Goal: Transaction & Acquisition: Subscribe to service/newsletter

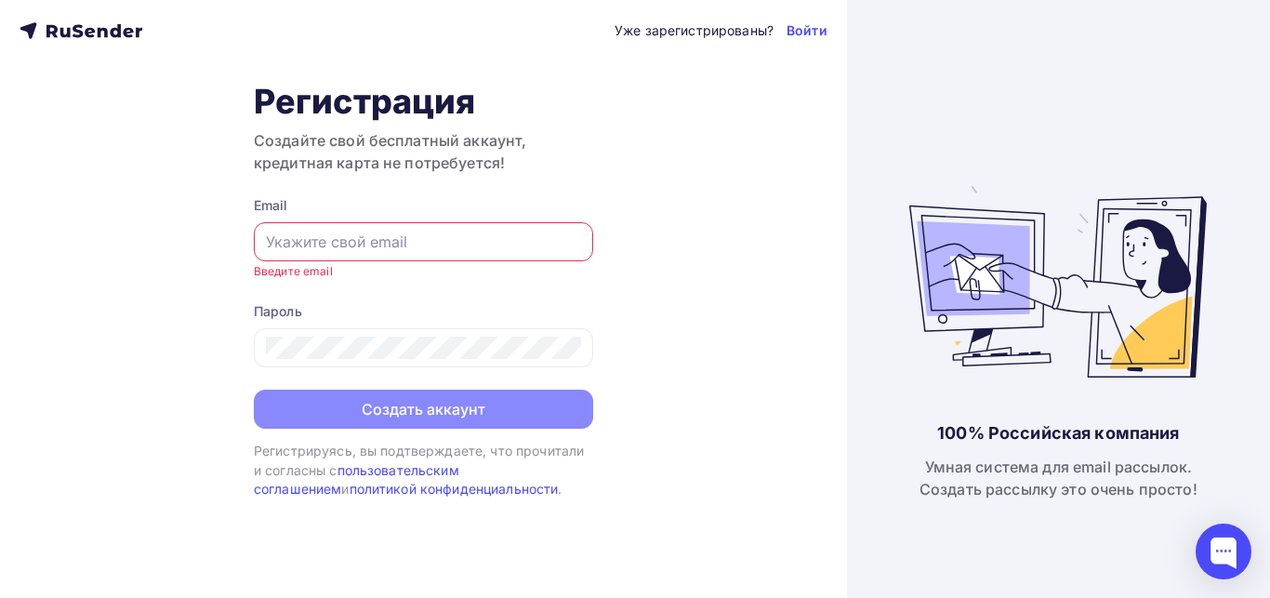
paste input "Белгородская Медиа Группа Радио <bmgradio@yandex.ru>"
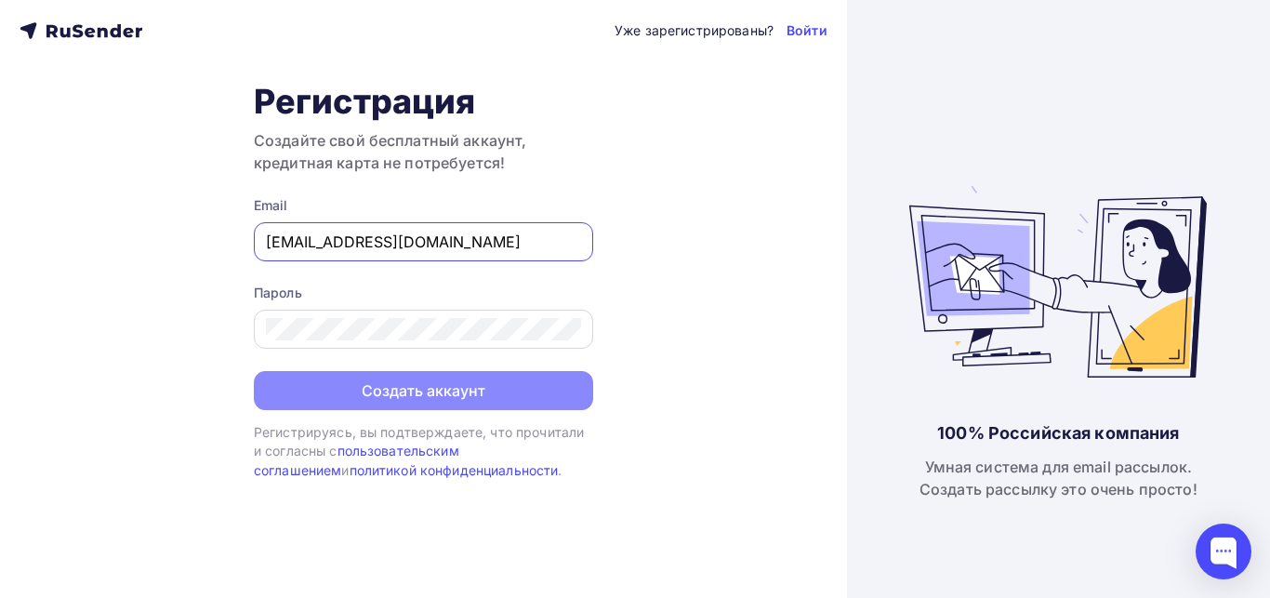
type input "bmgradio@yandex.ru"
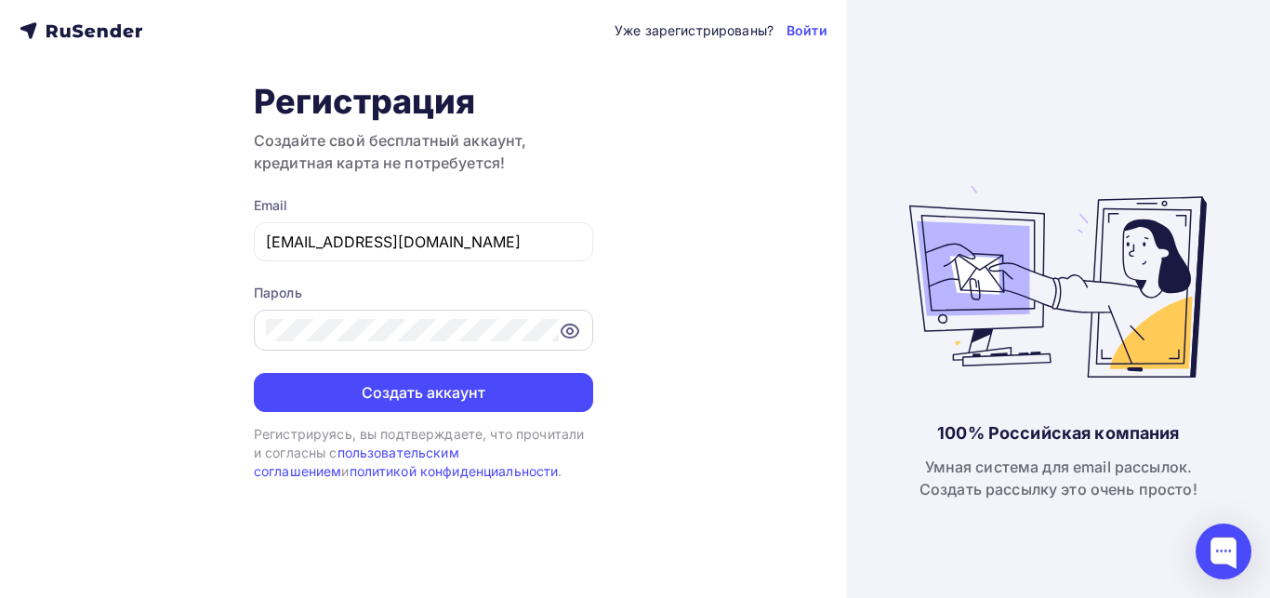
click at [573, 329] on icon at bounding box center [570, 331] width 6 height 6
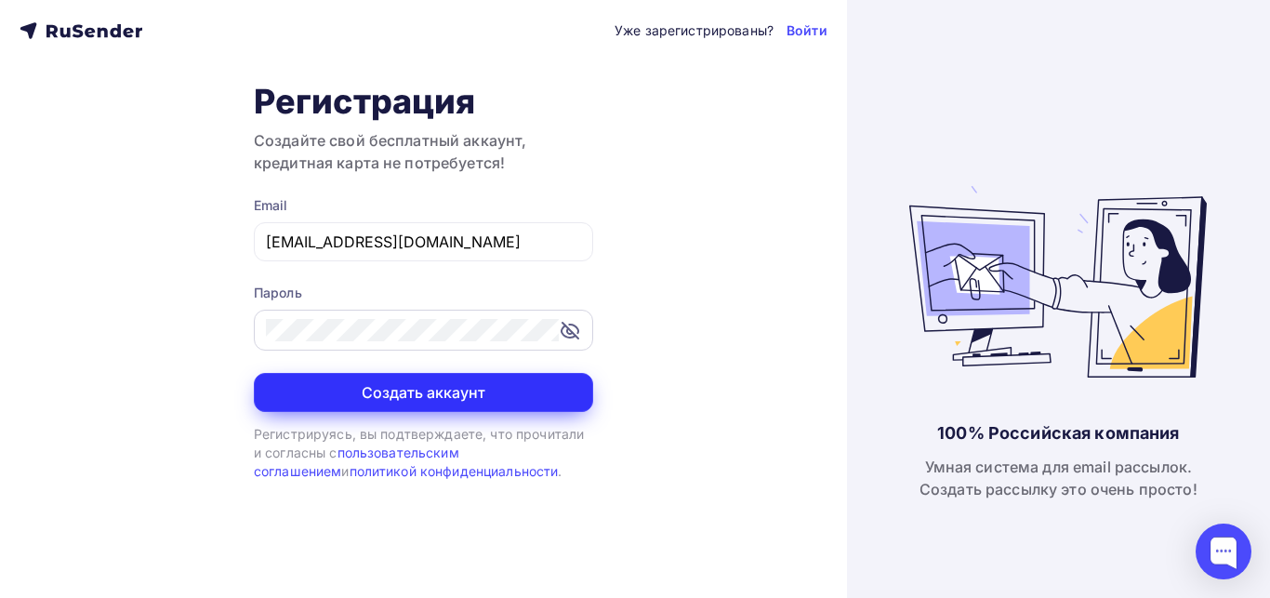
click at [418, 406] on button "Создать аккаунт" at bounding box center [423, 392] width 339 height 39
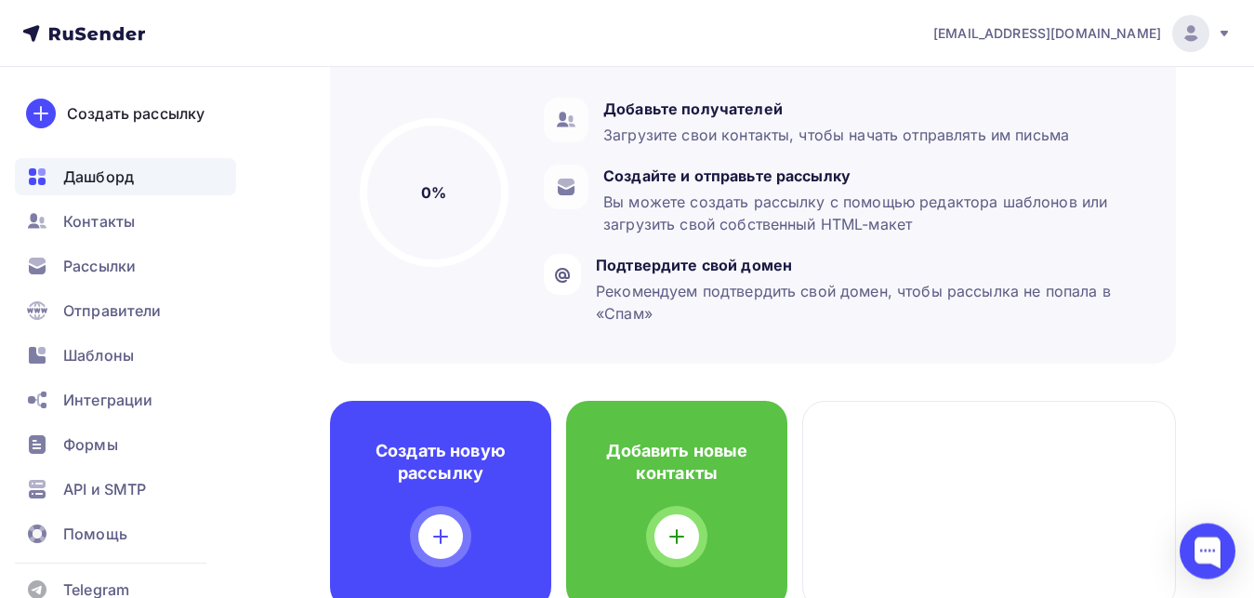
scroll to position [190, 0]
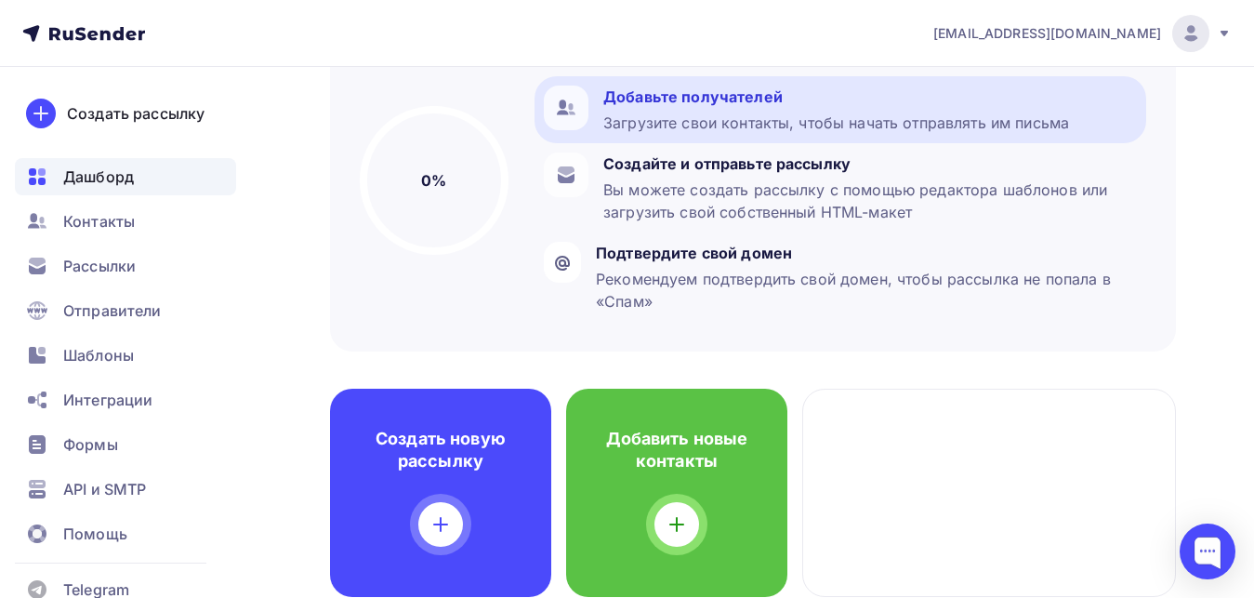
click at [661, 101] on div "Добавьте получателей" at bounding box center [836, 97] width 466 height 22
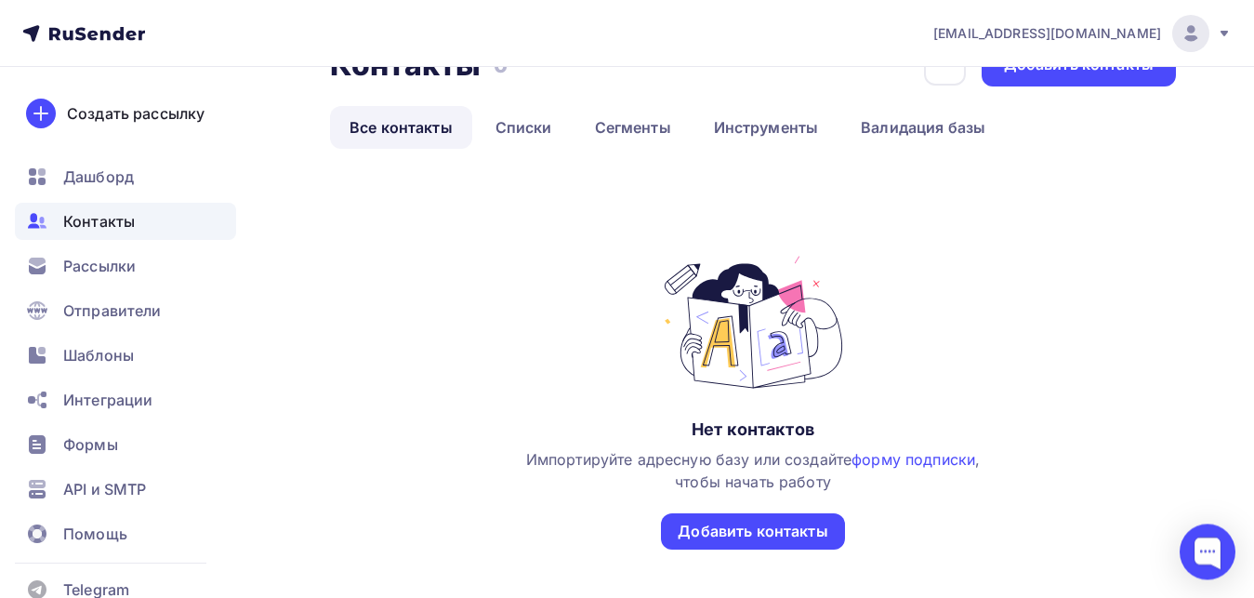
scroll to position [95, 0]
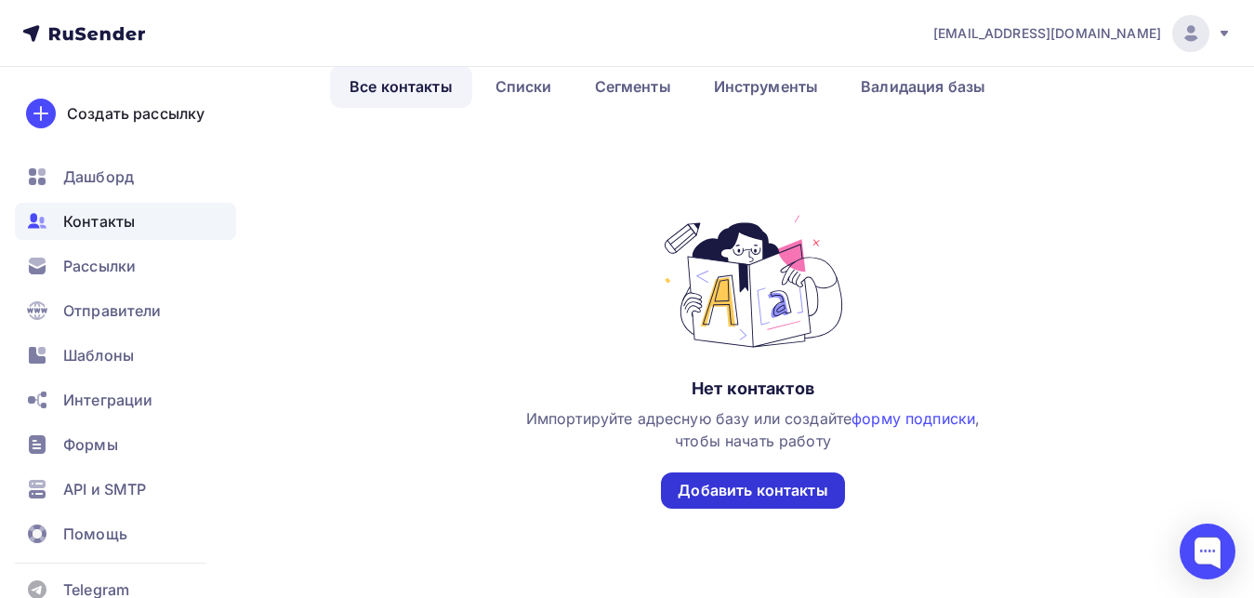
click at [752, 499] on div "Добавить контакты" at bounding box center [753, 490] width 150 height 21
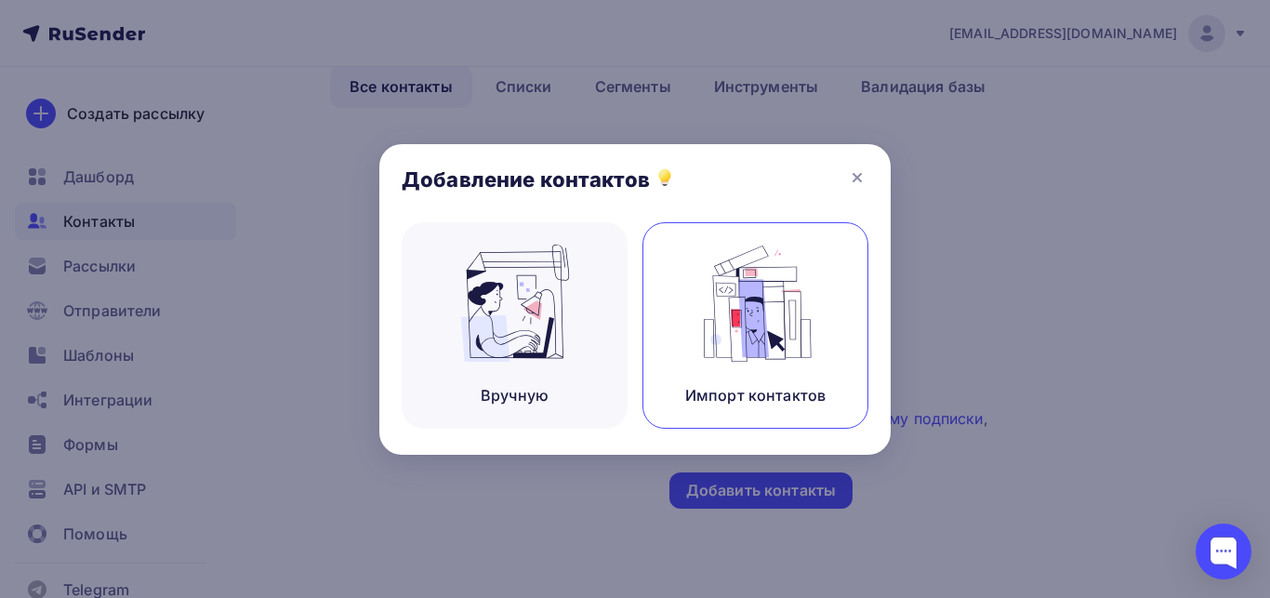
click at [767, 387] on div "Импорт контактов" at bounding box center [755, 395] width 140 height 22
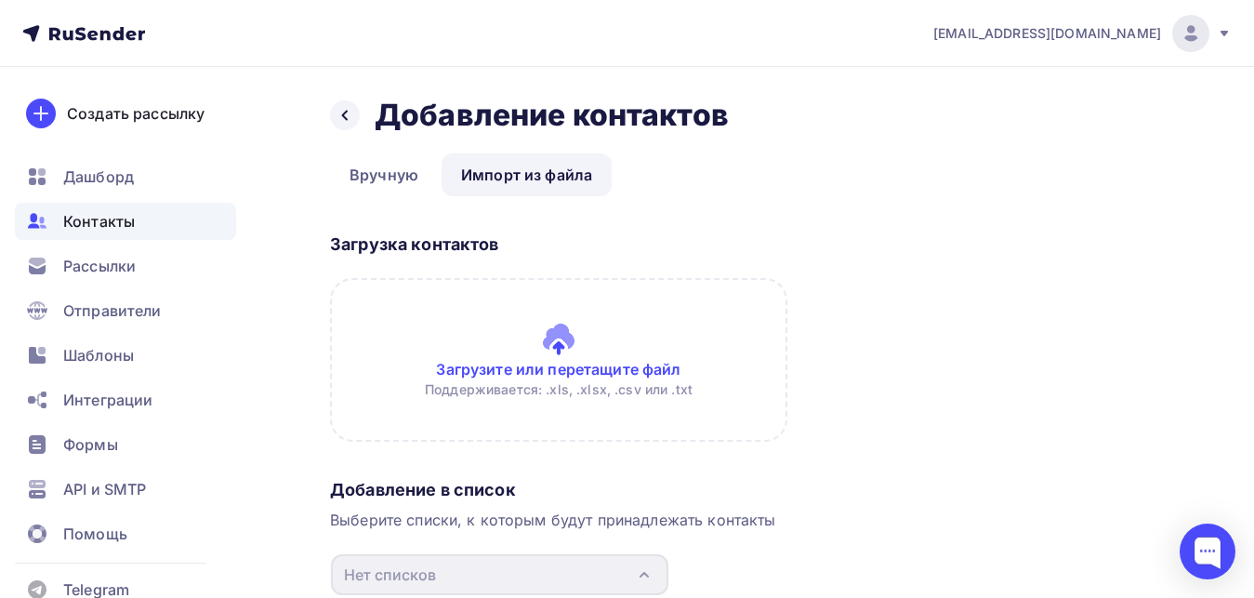
click at [566, 350] on input "file" at bounding box center [558, 360] width 457 height 164
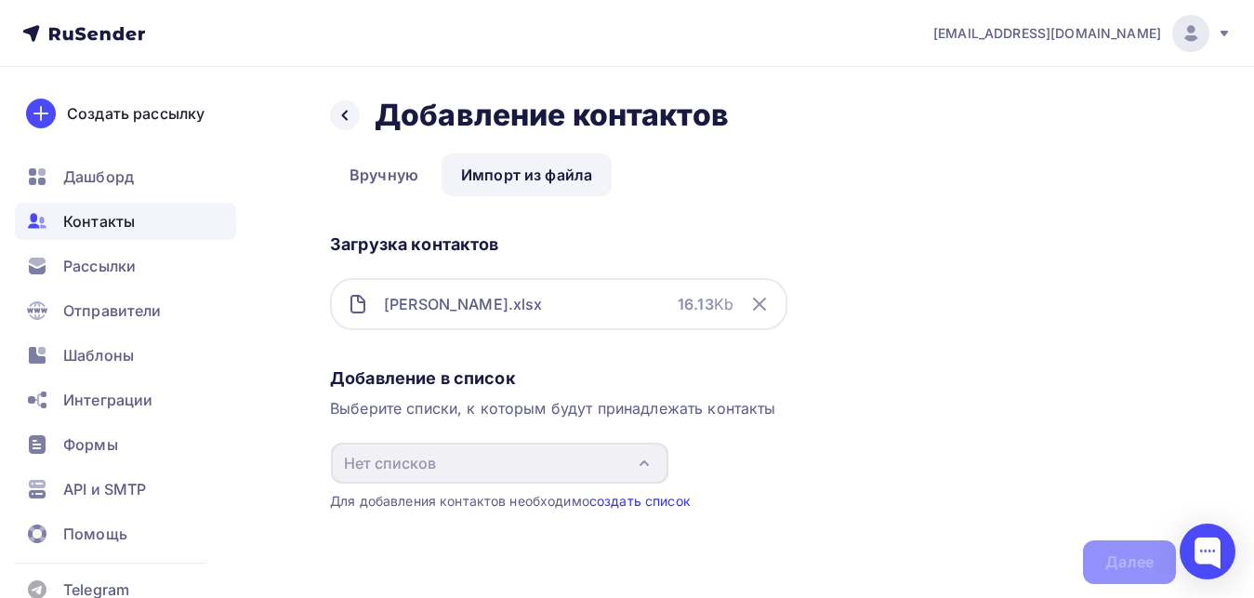
click at [661, 505] on link "создать список" at bounding box center [639, 501] width 101 height 16
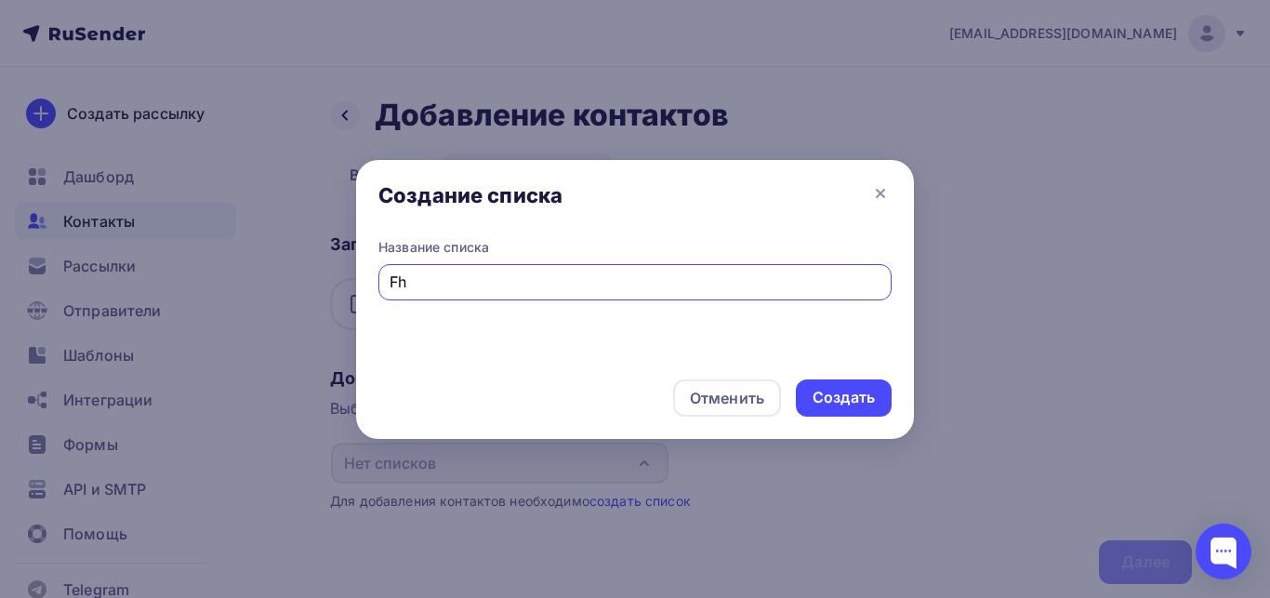
type input "F"
type input "Аренда"
click at [841, 403] on div "Создать" at bounding box center [843, 397] width 62 height 21
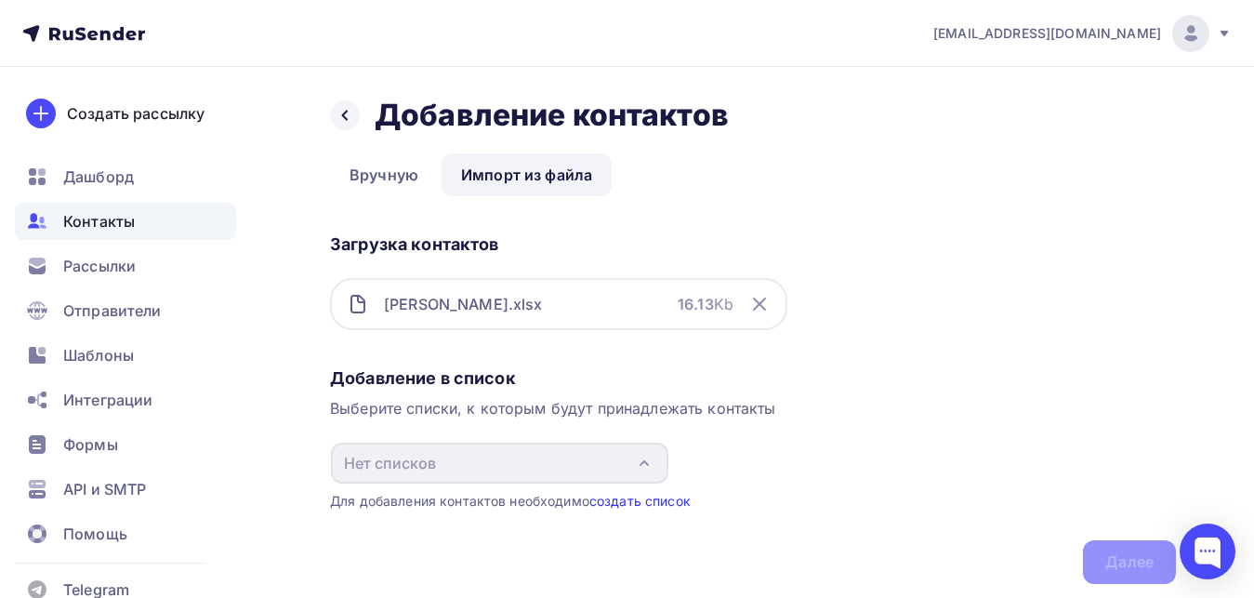
click at [636, 503] on link "создать список" at bounding box center [639, 501] width 101 height 16
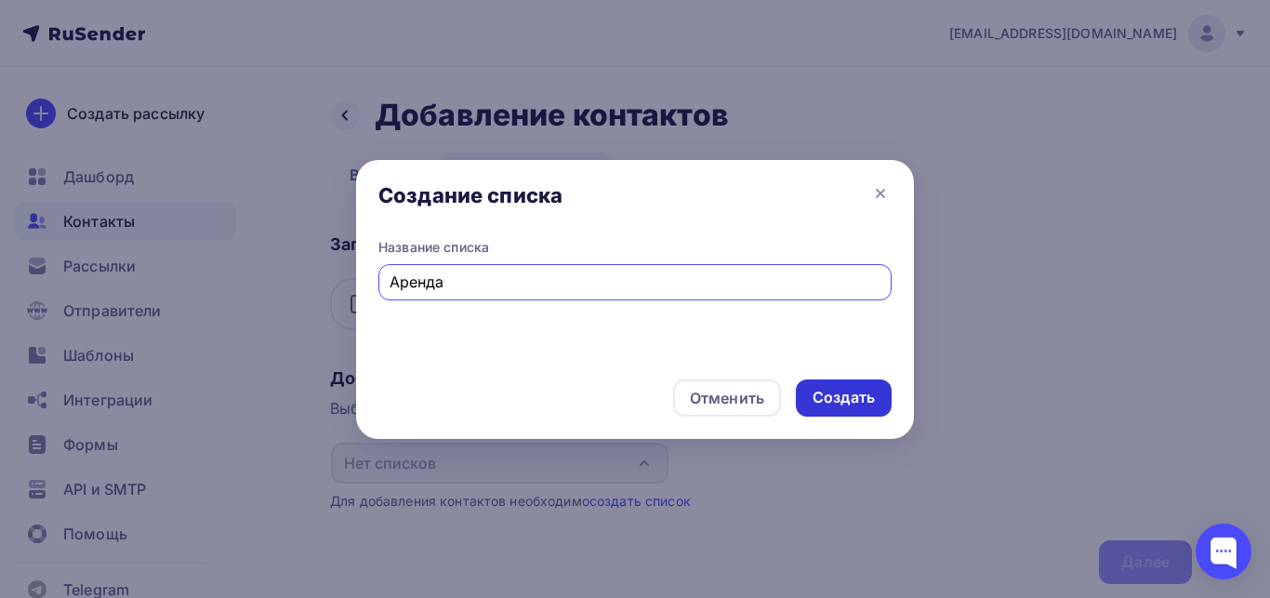
type input "Аренда"
click at [846, 399] on div "Создать" at bounding box center [843, 397] width 62 height 21
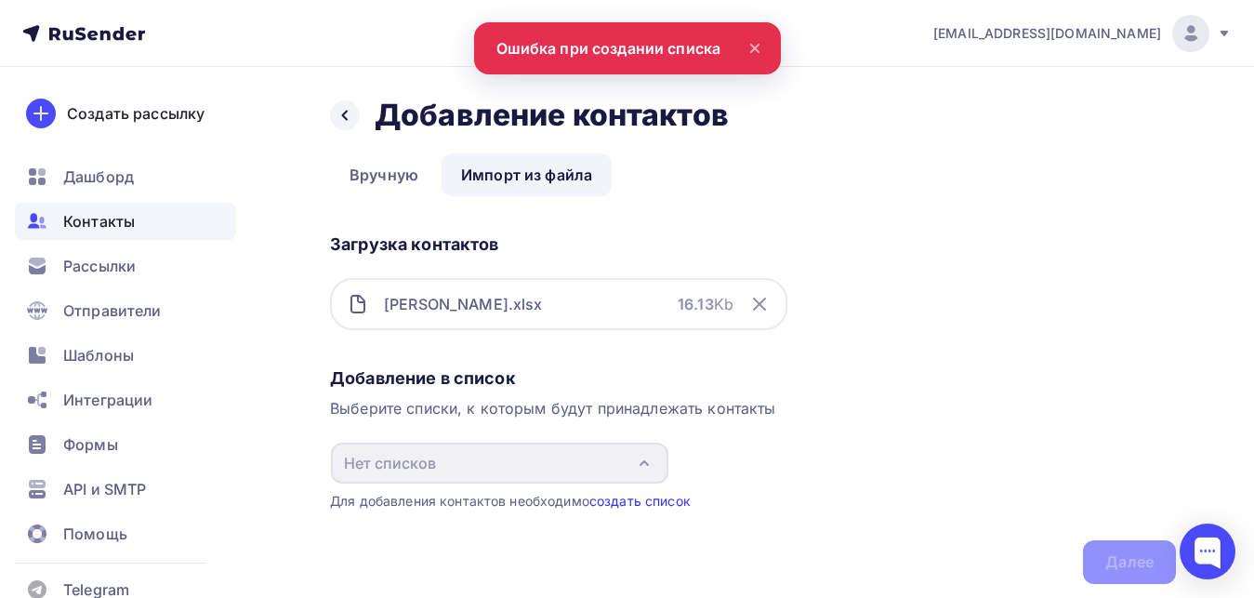
click at [665, 498] on link "создать список" at bounding box center [639, 501] width 101 height 16
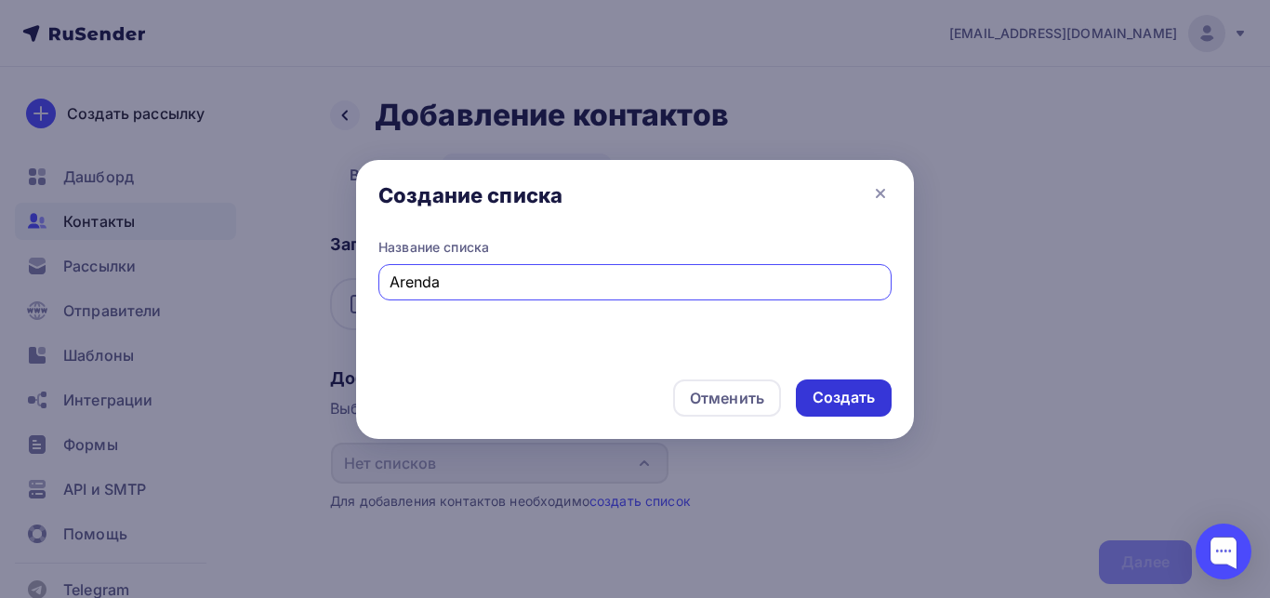
type input "Arenda"
click at [829, 399] on div "Создать" at bounding box center [843, 397] width 62 height 21
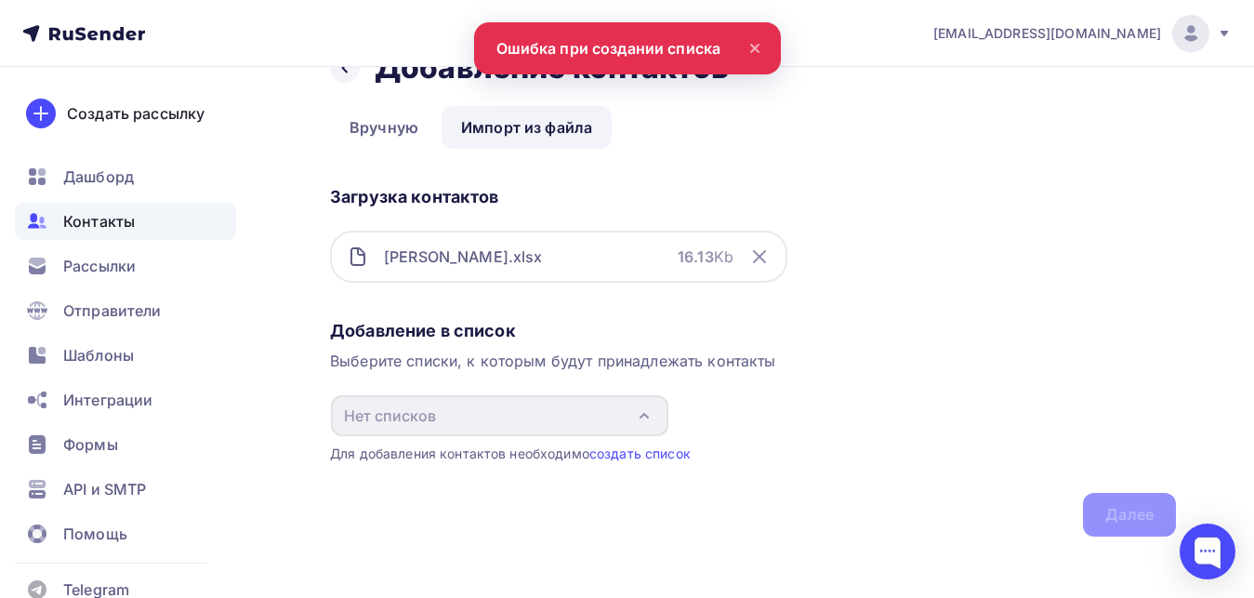
scroll to position [60, 0]
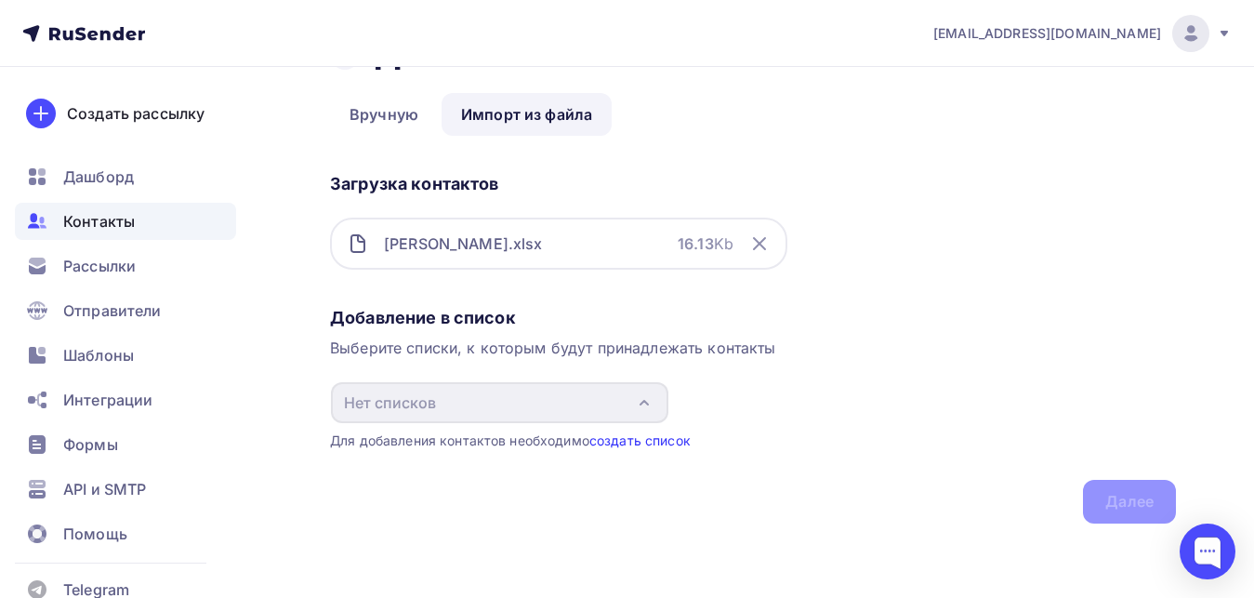
click at [640, 442] on link "создать список" at bounding box center [639, 440] width 101 height 16
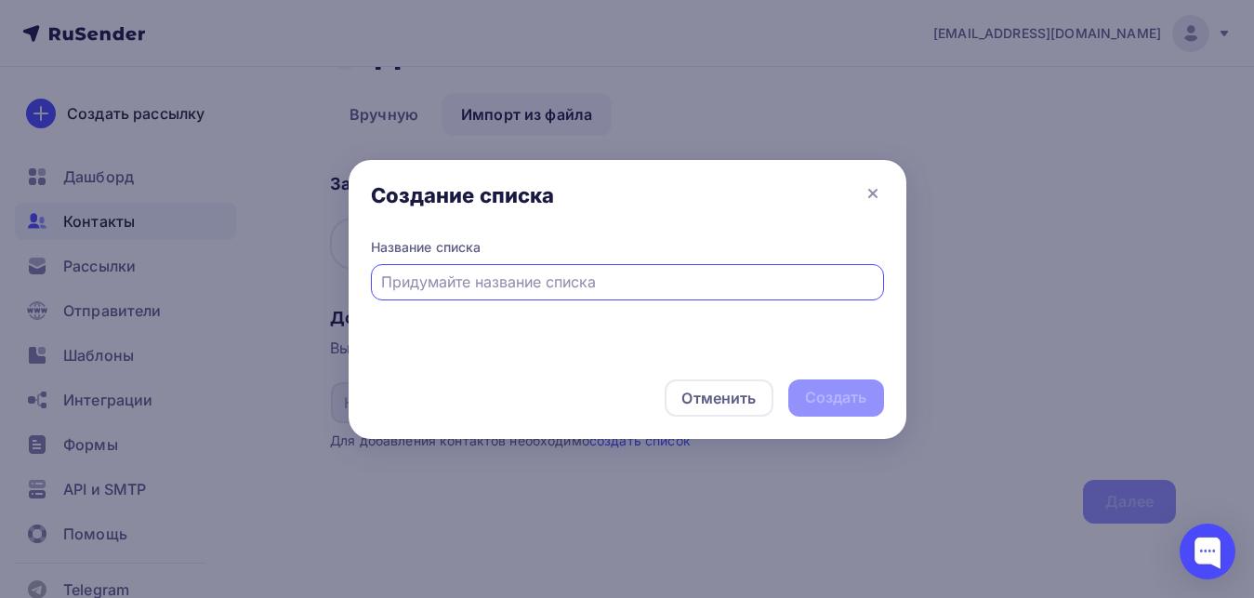
scroll to position [0, 0]
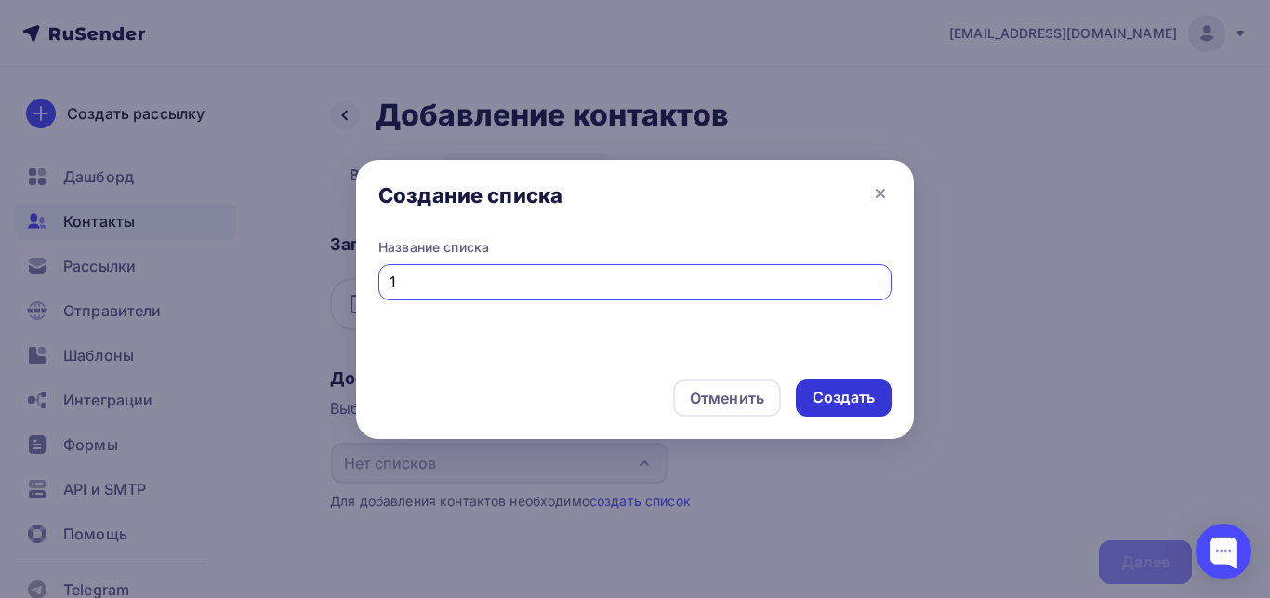
type input "1"
click at [841, 393] on div "Создать" at bounding box center [843, 397] width 62 height 21
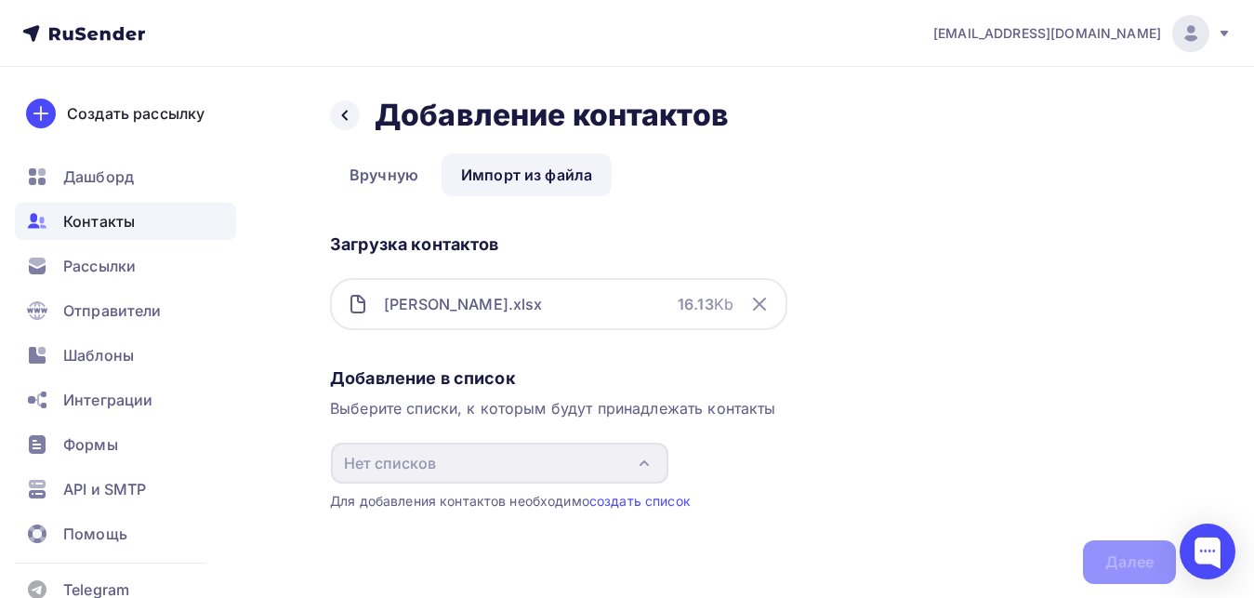
click at [878, 329] on div "Загрузка контактов Адреса аренда.xlsx 16.13 Kb" at bounding box center [753, 293] width 846 height 134
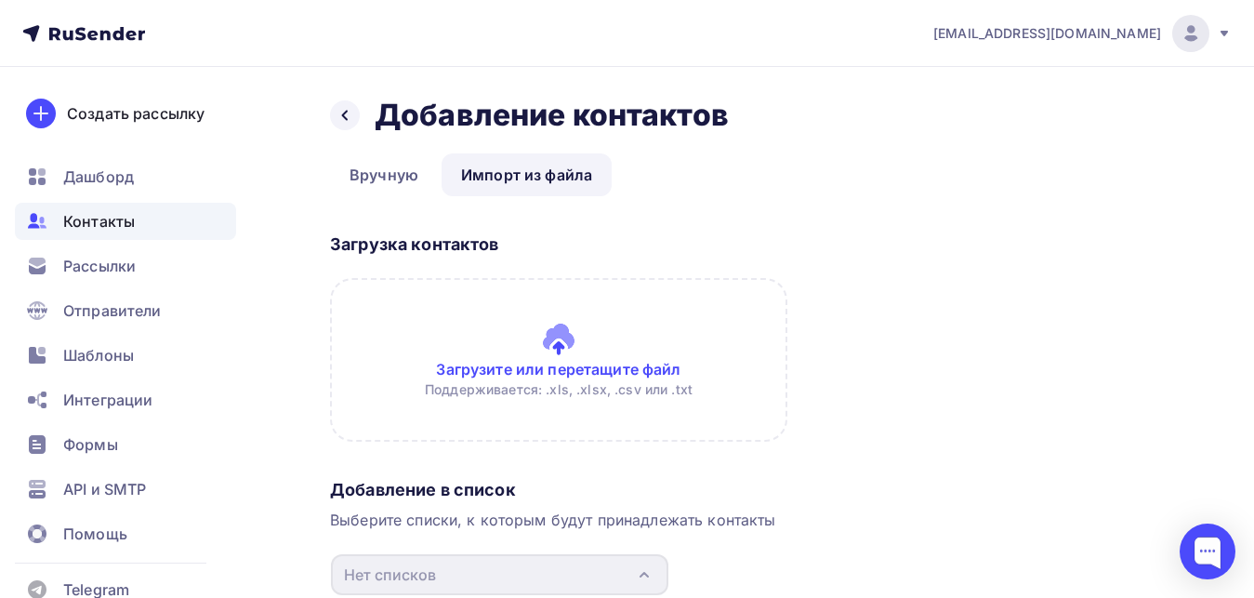
click at [525, 186] on link "Импорт из файла" at bounding box center [527, 174] width 170 height 43
click at [568, 348] on input "file" at bounding box center [558, 360] width 457 height 164
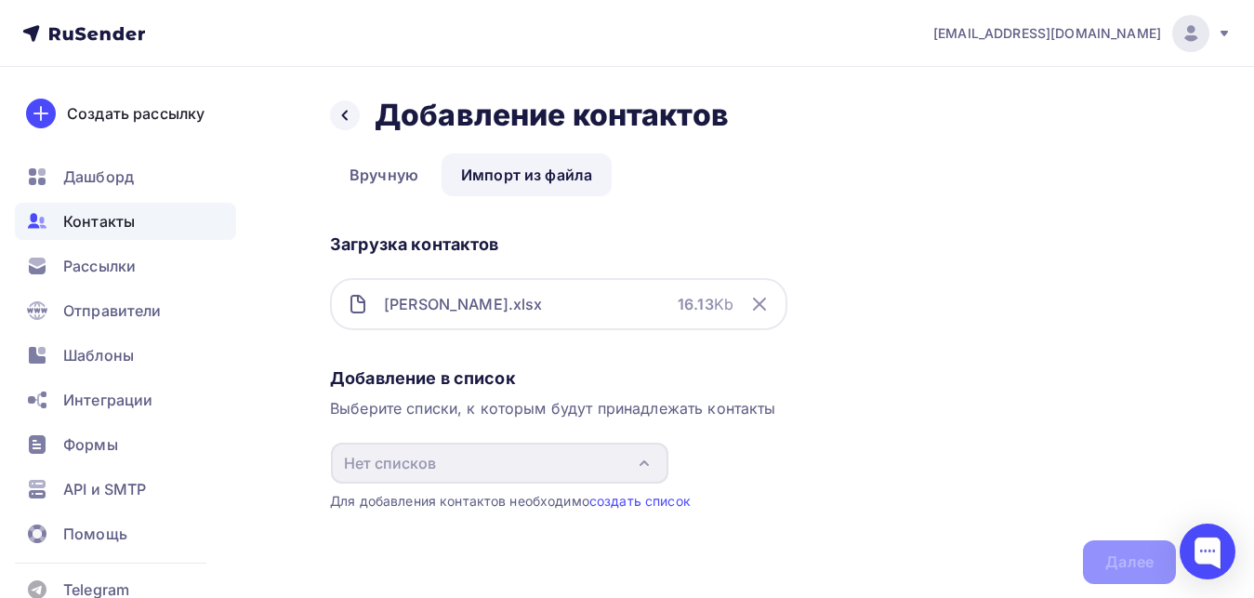
click at [516, 178] on link "Импорт из файла" at bounding box center [527, 174] width 170 height 43
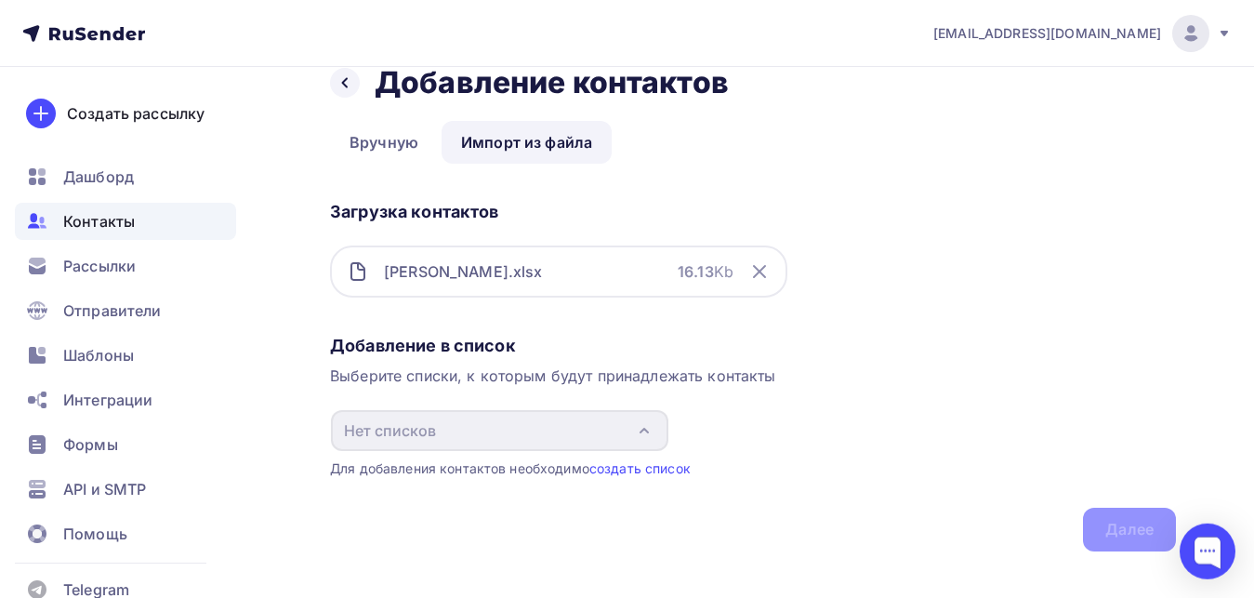
scroll to position [60, 0]
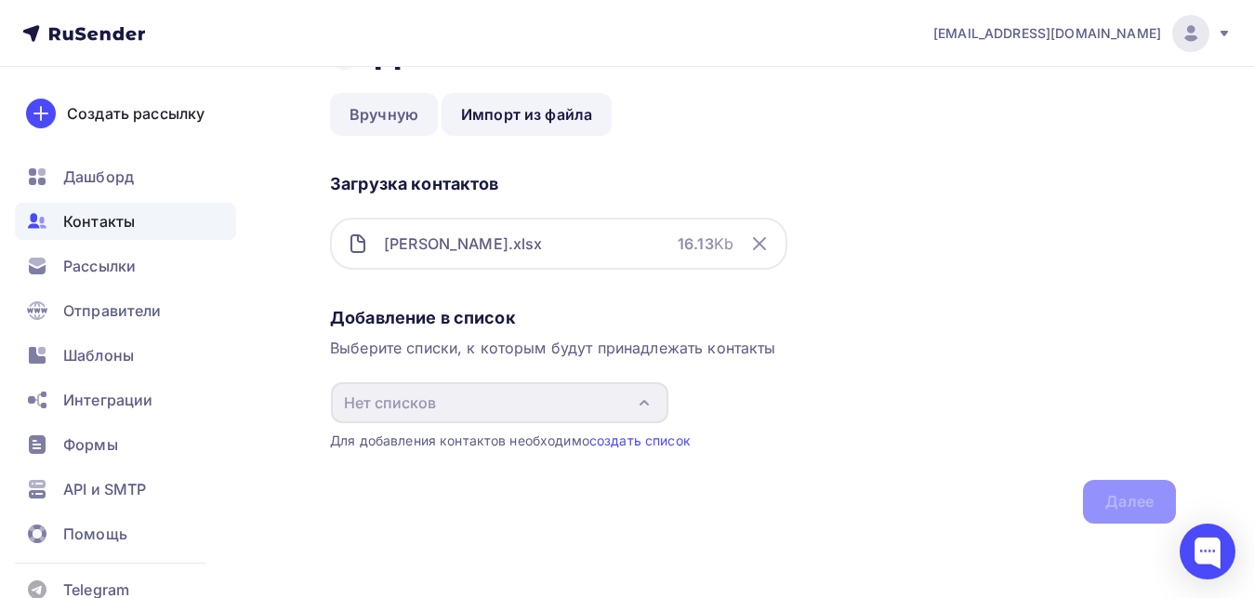
click at [377, 121] on link "Вручную" at bounding box center [384, 114] width 108 height 43
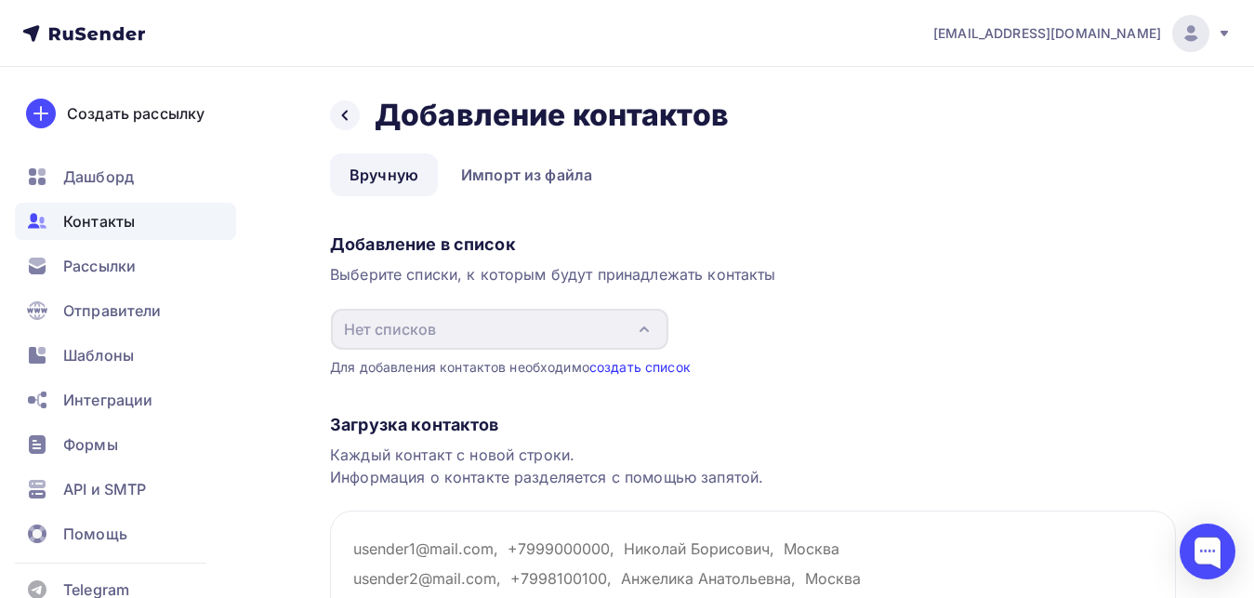
click at [664, 371] on link "создать список" at bounding box center [639, 367] width 101 height 16
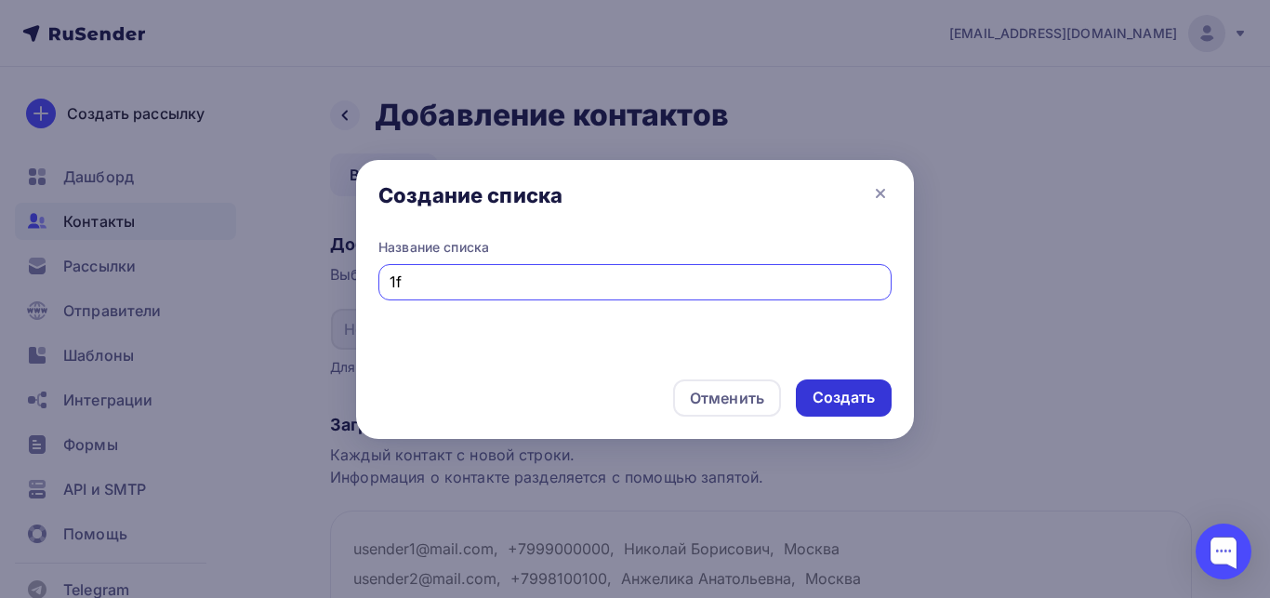
type input "1"
type input "arenda"
click at [866, 397] on div "Создать" at bounding box center [843, 397] width 62 height 21
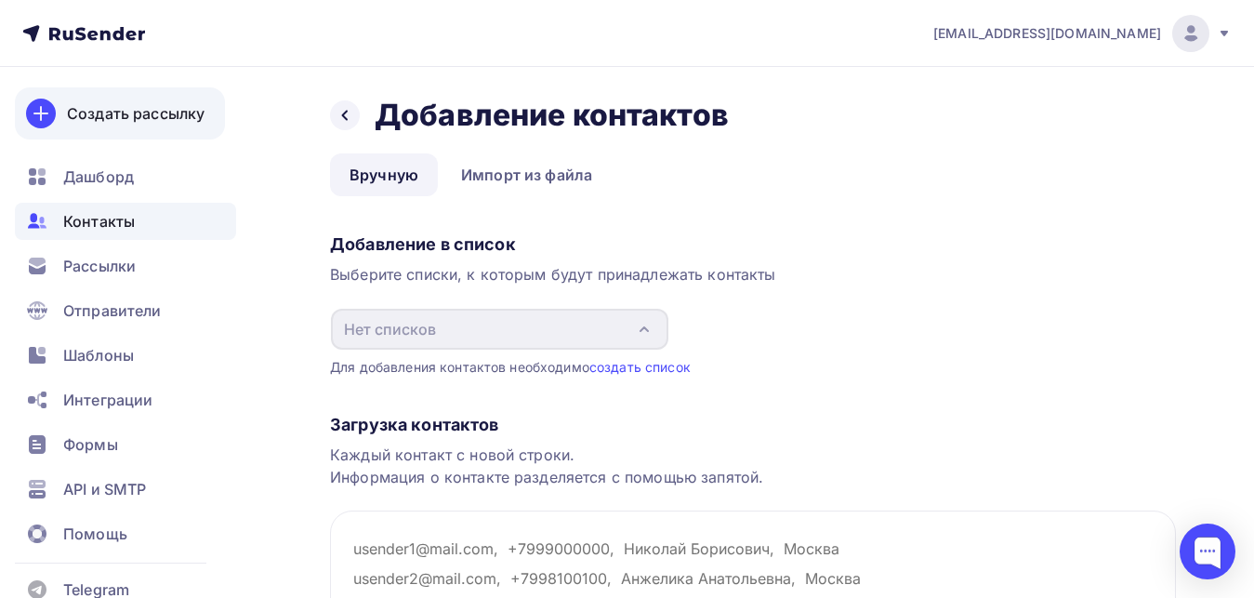
click at [121, 103] on div "Создать рассылку" at bounding box center [136, 113] width 138 height 22
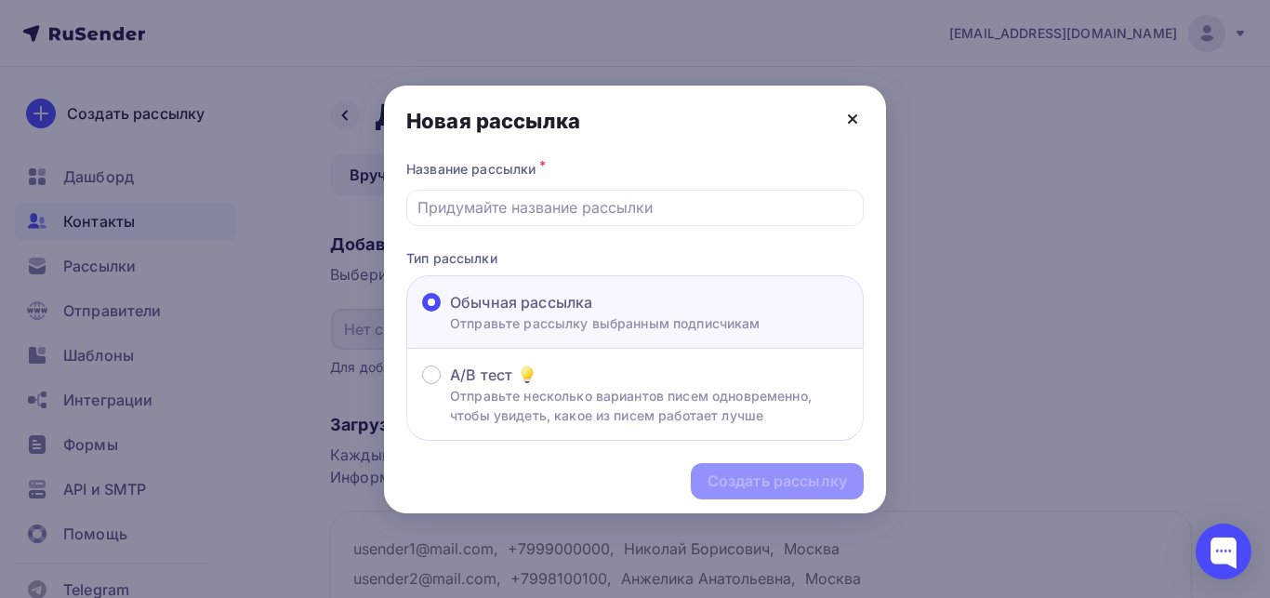
click at [850, 121] on icon at bounding box center [852, 118] width 7 height 7
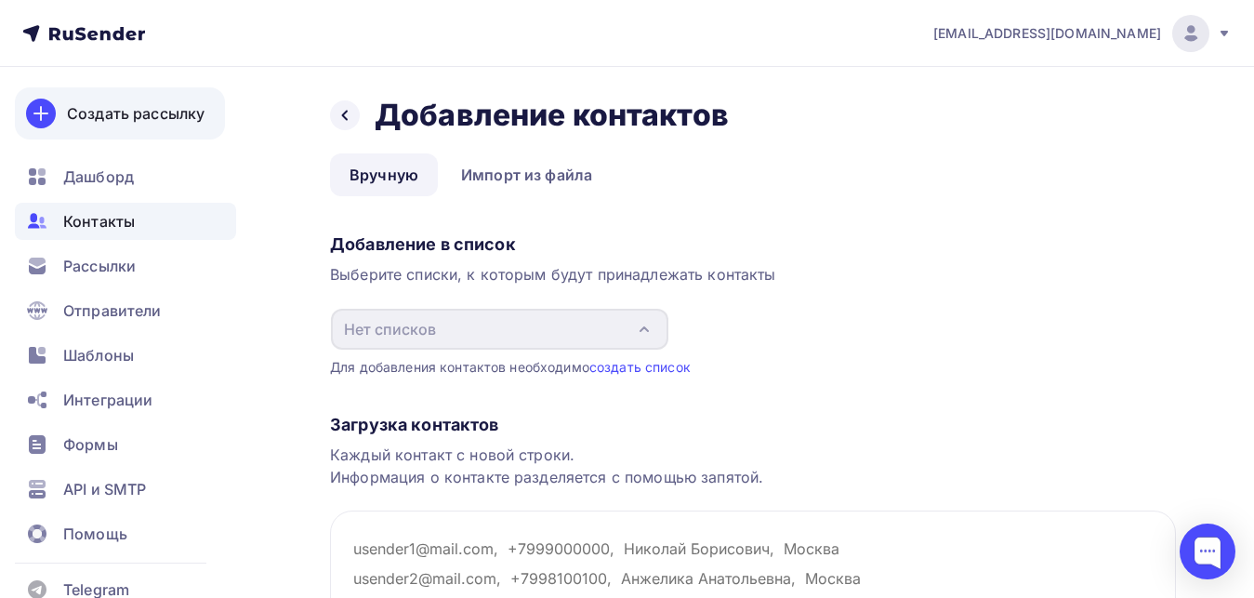
click at [112, 99] on link "Создать рассылку" at bounding box center [120, 113] width 210 height 52
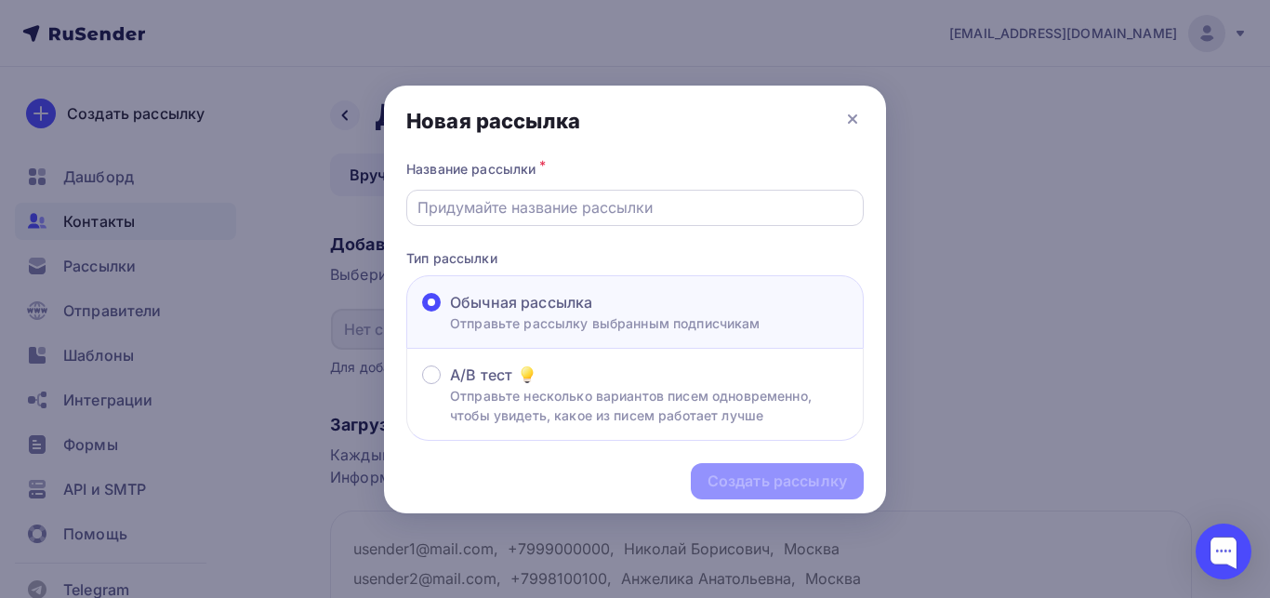
click at [468, 196] on input "text" at bounding box center [635, 207] width 436 height 22
type input "F"
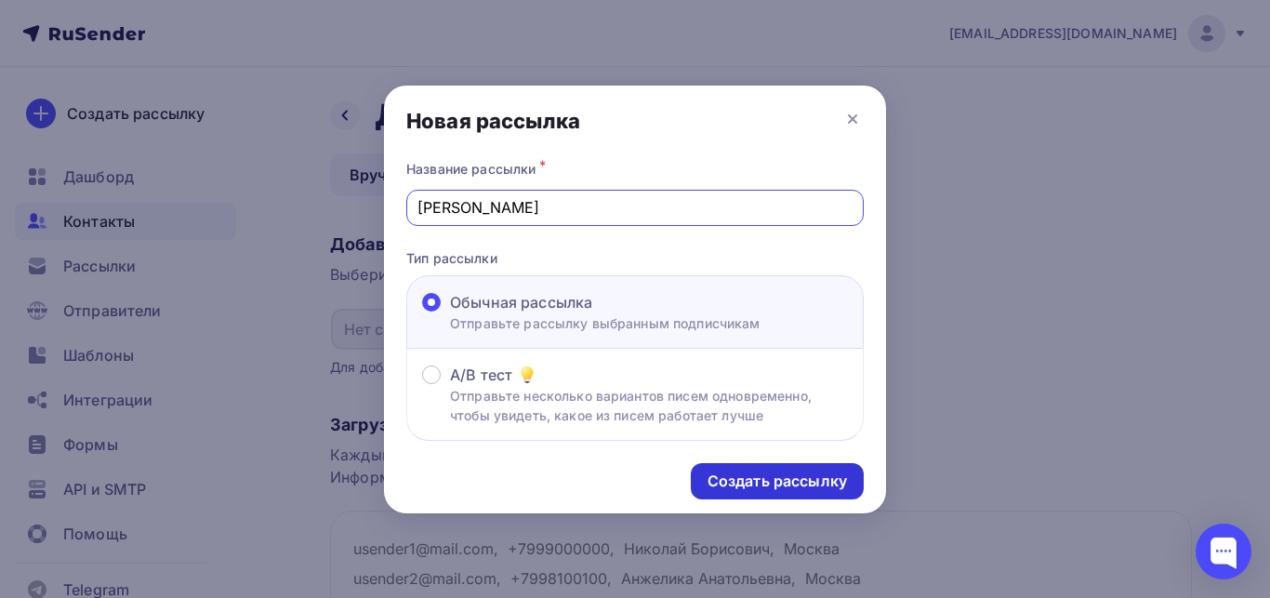
type input "Аренда Мичурина"
click at [766, 486] on div "Создать рассылку" at bounding box center [776, 480] width 139 height 21
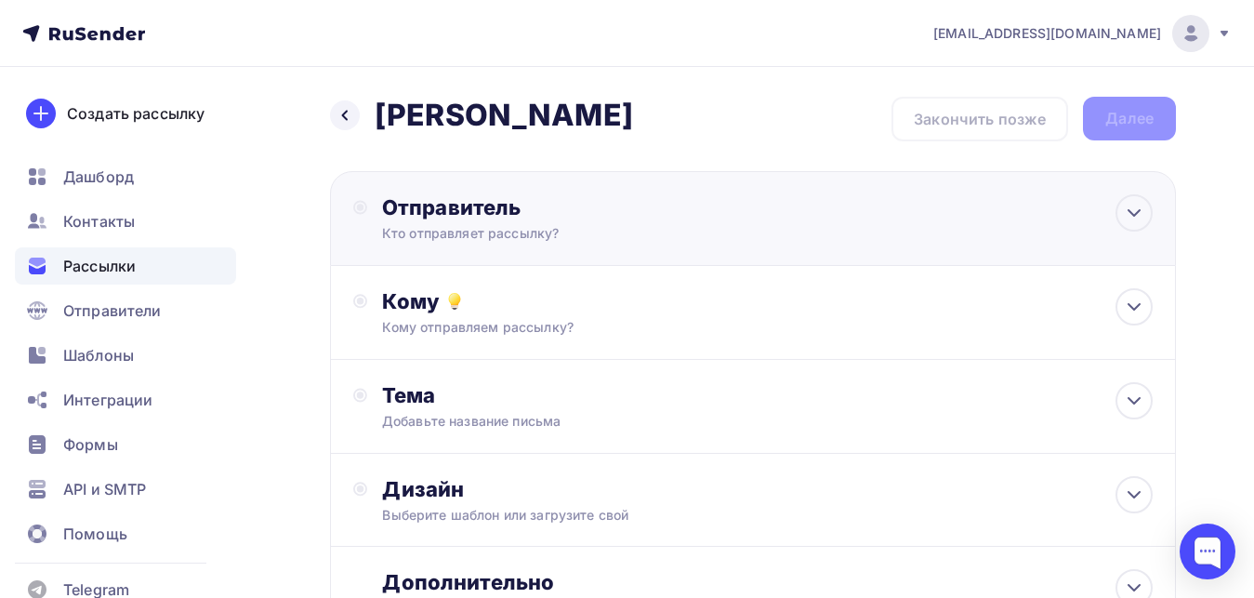
click at [572, 228] on div "Кто отправляет рассылку?" at bounding box center [563, 233] width 363 height 19
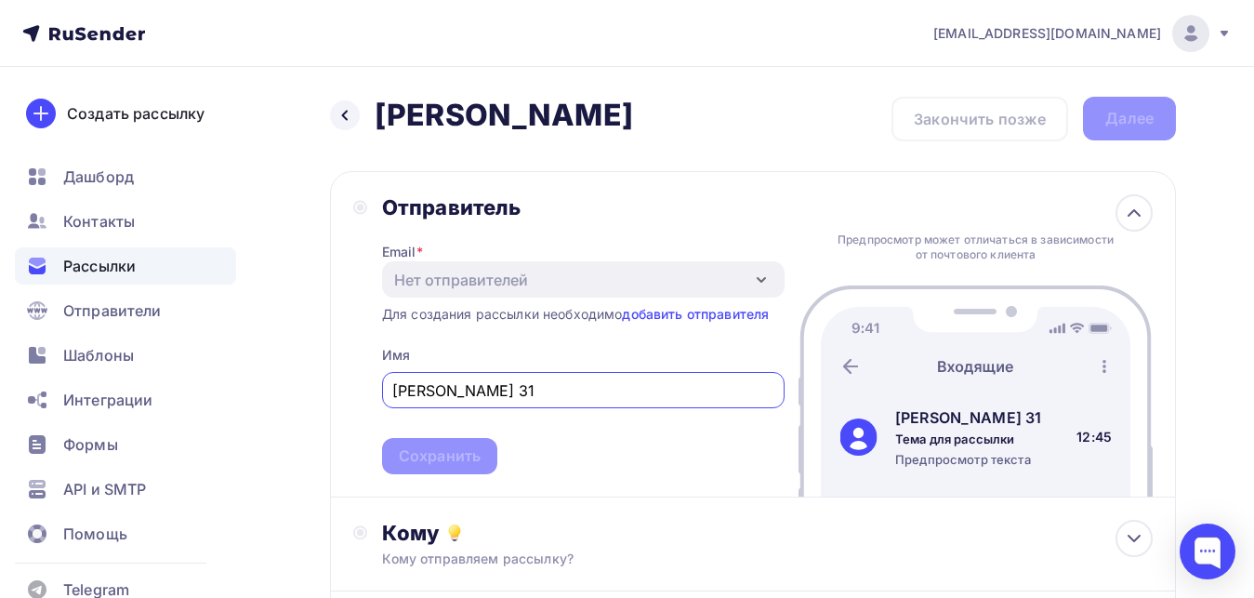
type input "Александр Белгород Мичурина 31"
click at [556, 449] on span "Александр Белгород Мичурина 31 Сохранить" at bounding box center [583, 419] width 402 height 110
click at [716, 317] on link "добавить отправителя" at bounding box center [695, 314] width 147 height 16
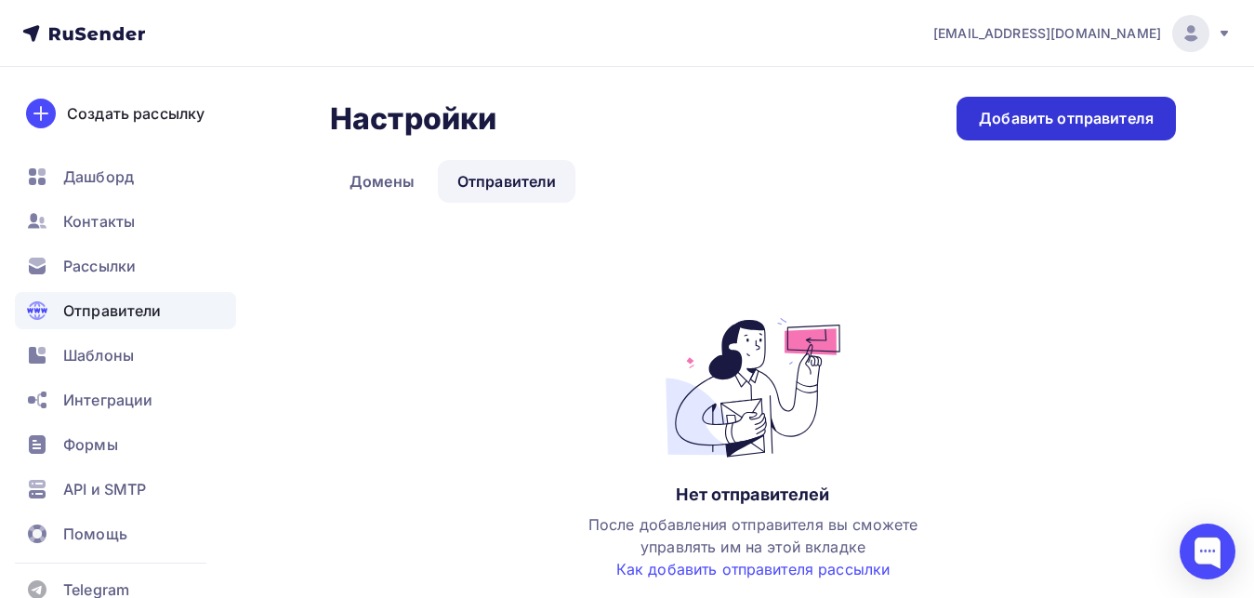
click at [1060, 127] on div "Добавить отправителя" at bounding box center [1066, 118] width 175 height 21
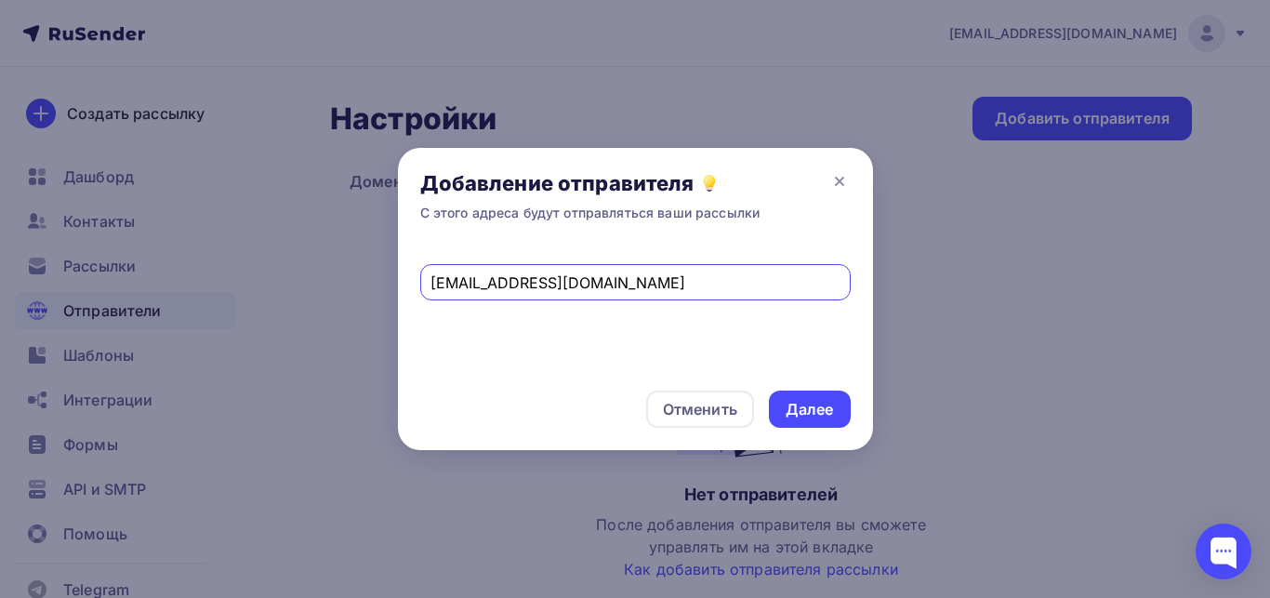
drag, startPoint x: 567, startPoint y: 283, endPoint x: 422, endPoint y: 270, distance: 145.6
click at [430, 271] on input "sav@belgorod.fm" at bounding box center [634, 282] width 409 height 22
paste input "Белгородская Медиа Группа Радио <bmgradio@yandex.ru>"
click at [793, 409] on div "Далее" at bounding box center [809, 409] width 48 height 21
drag, startPoint x: 634, startPoint y: 283, endPoint x: 402, endPoint y: 275, distance: 231.6
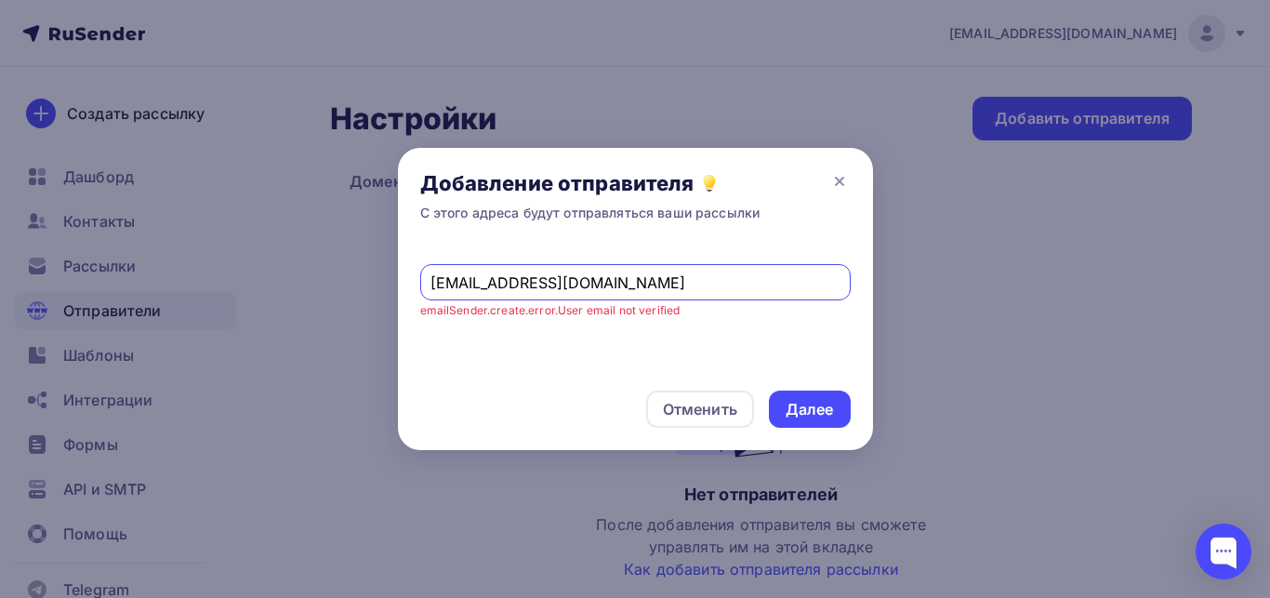
click at [430, 275] on input "bmgradio@yandex.ru" at bounding box center [634, 282] width 409 height 22
type input "sav@belgorod.fm"
click at [822, 399] on div "Далее" at bounding box center [809, 409] width 48 height 21
click at [714, 419] on div "Отменить" at bounding box center [700, 409] width 74 height 22
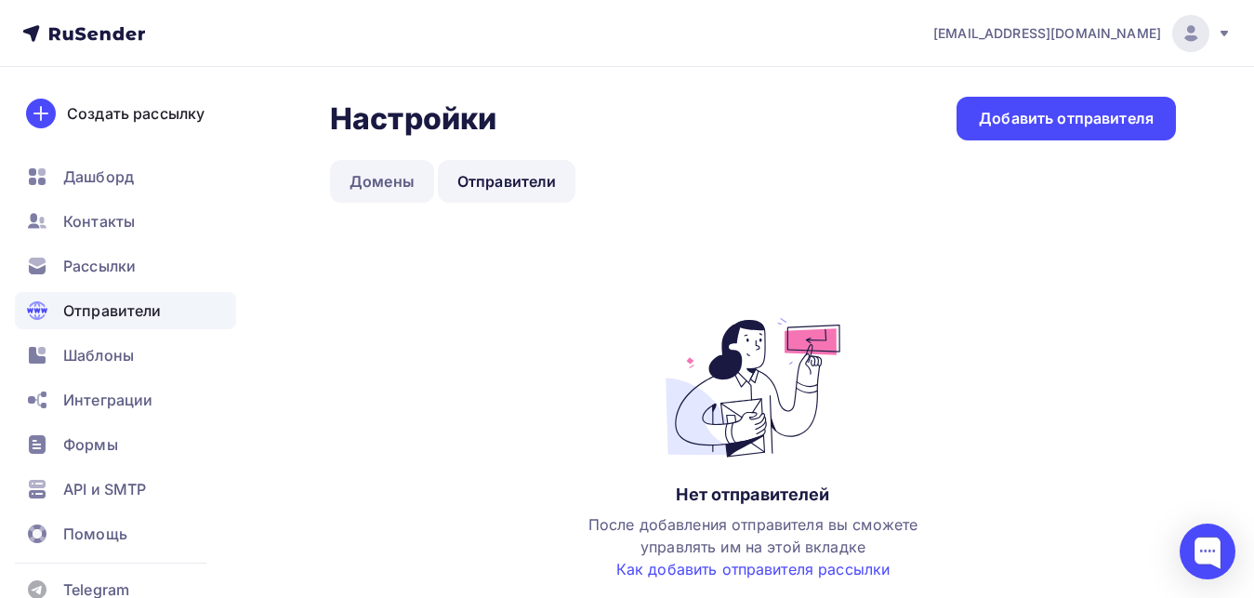
click at [352, 190] on link "Домены" at bounding box center [382, 181] width 104 height 43
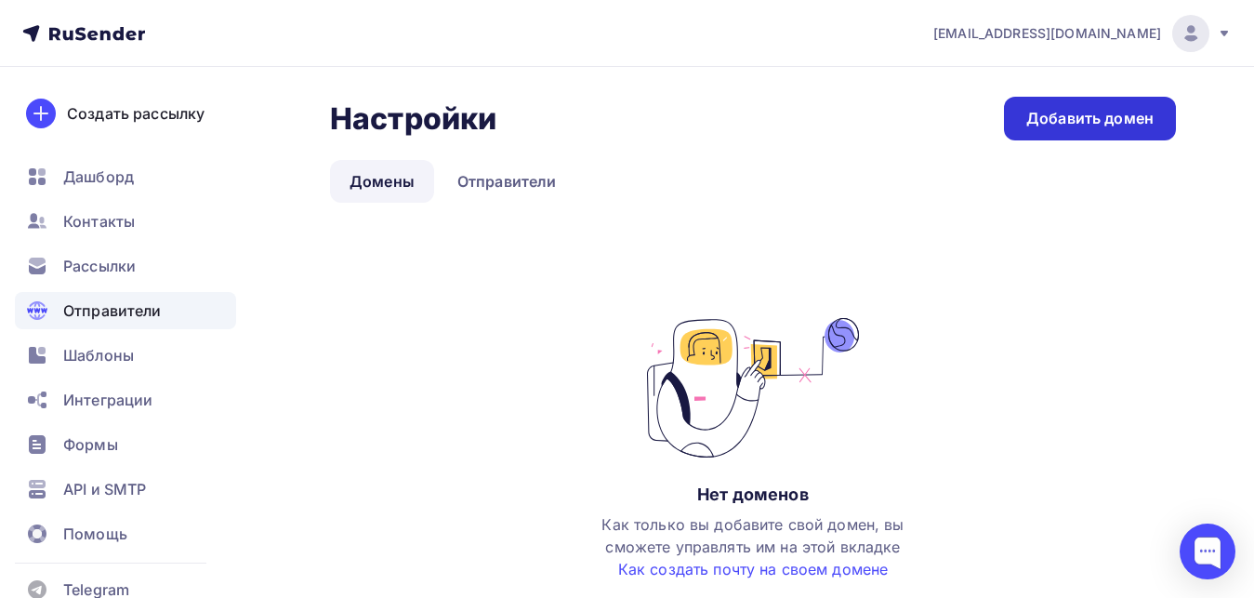
click at [1090, 104] on link "Добавить домен" at bounding box center [1090, 119] width 172 height 44
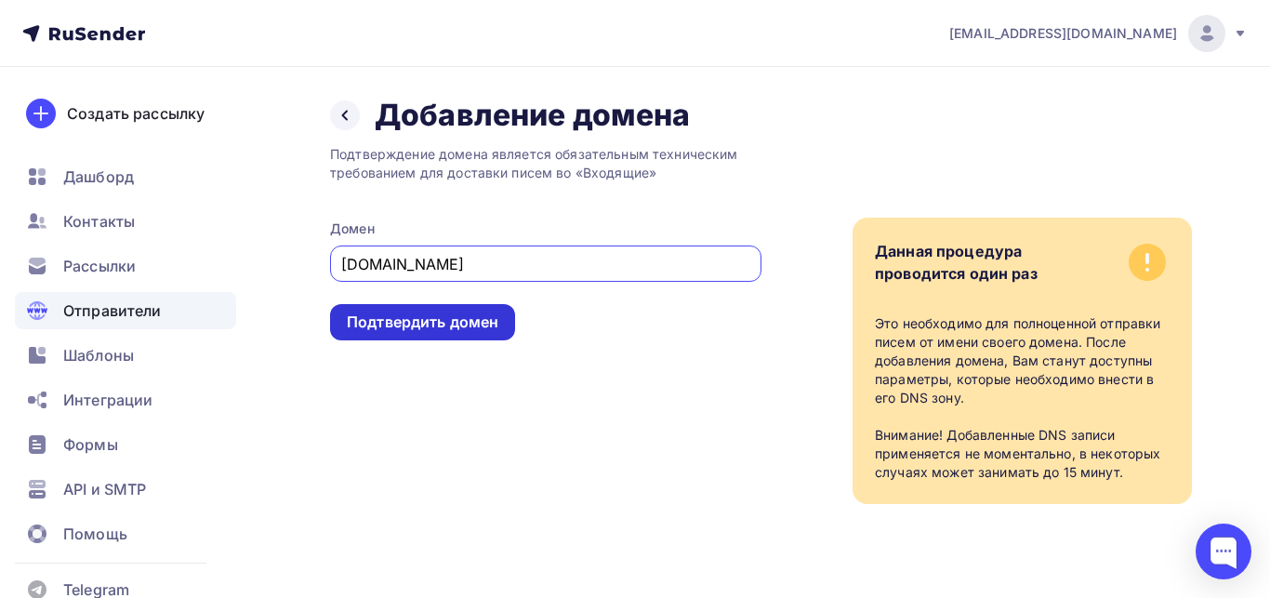
type input "belgorod.fm"
click at [446, 323] on div "Подтвердить домен" at bounding box center [423, 321] width 152 height 21
click at [411, 315] on div "Подтвердить домен" at bounding box center [423, 321] width 152 height 21
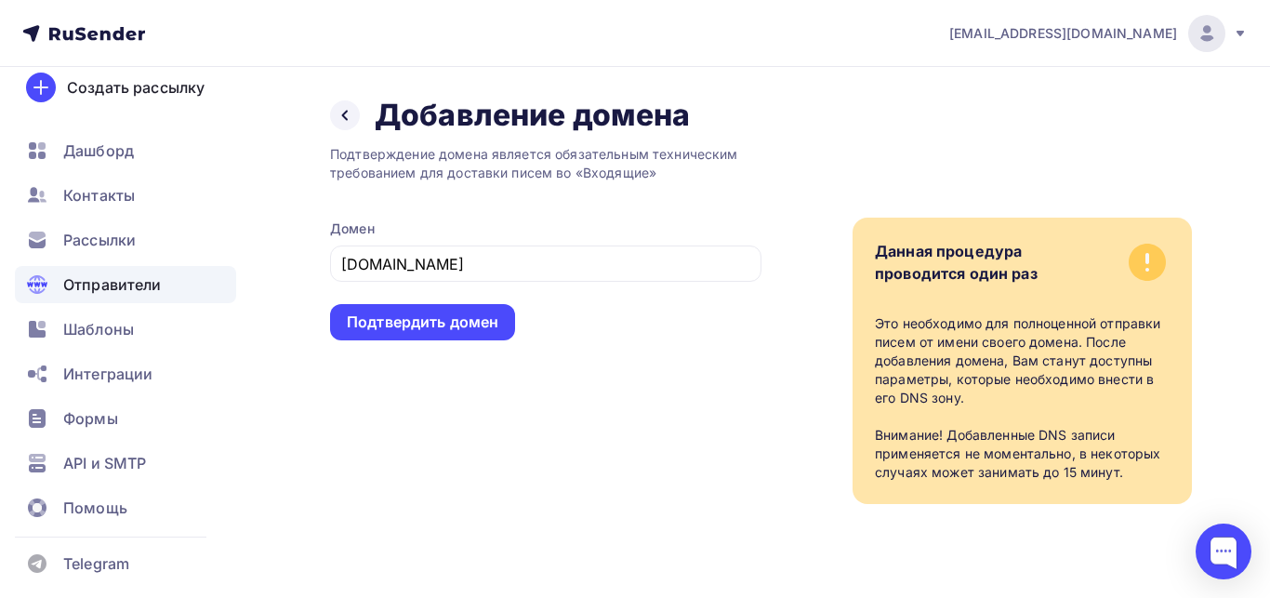
scroll to position [33, 0]
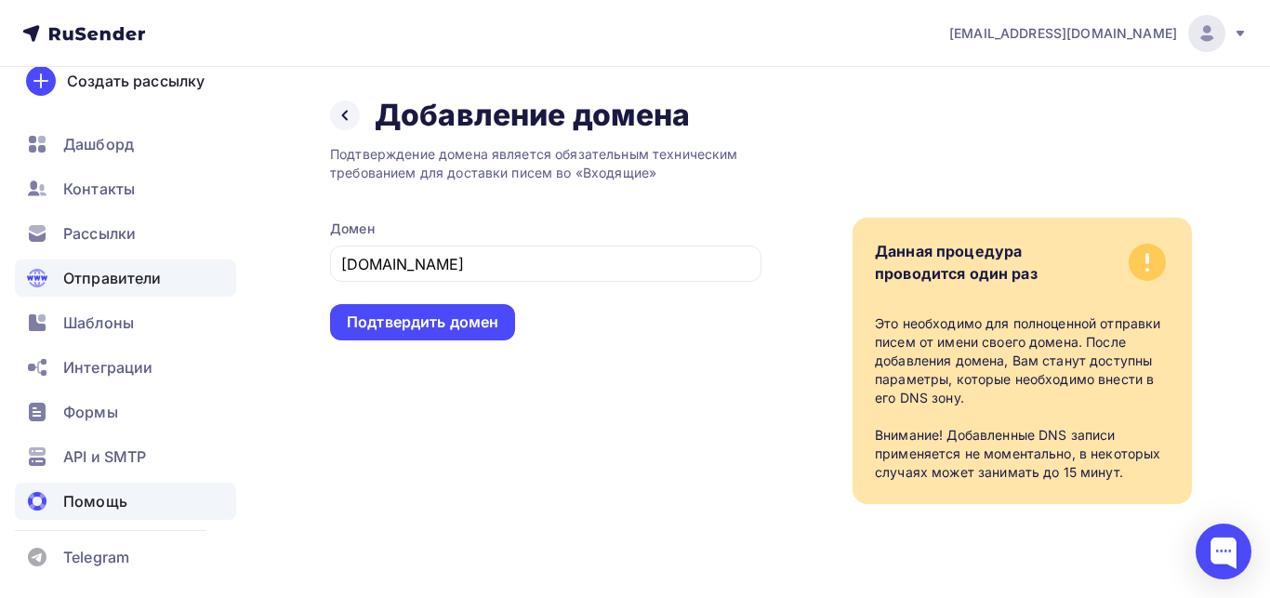
click at [108, 506] on span "Помощь" at bounding box center [95, 501] width 64 height 22
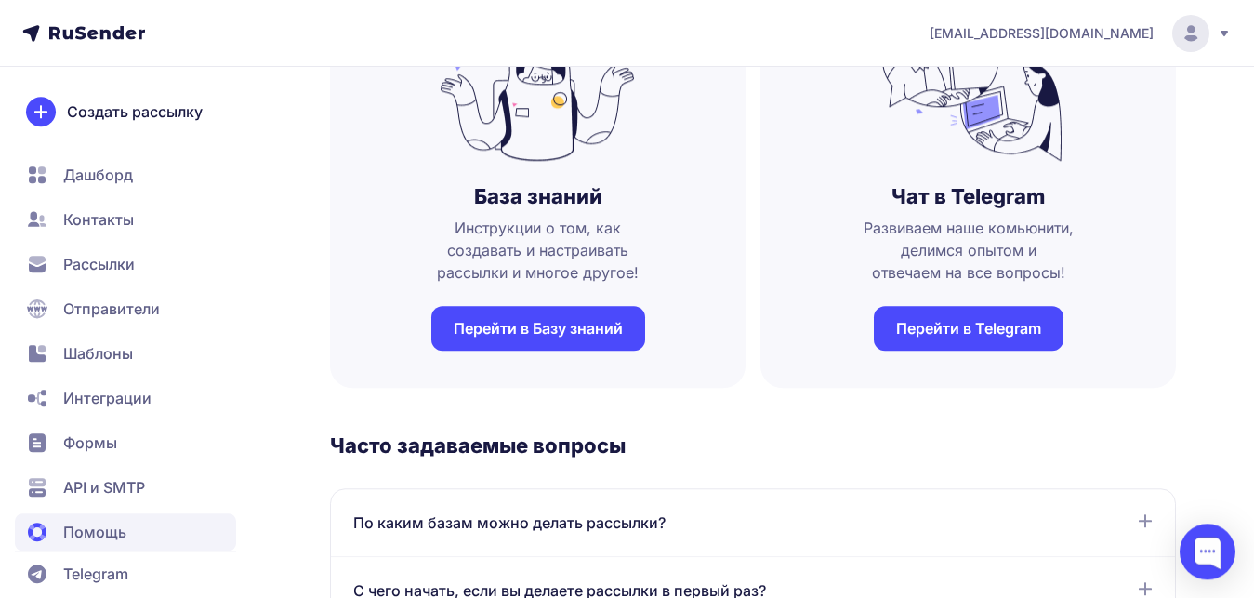
scroll to position [190, 0]
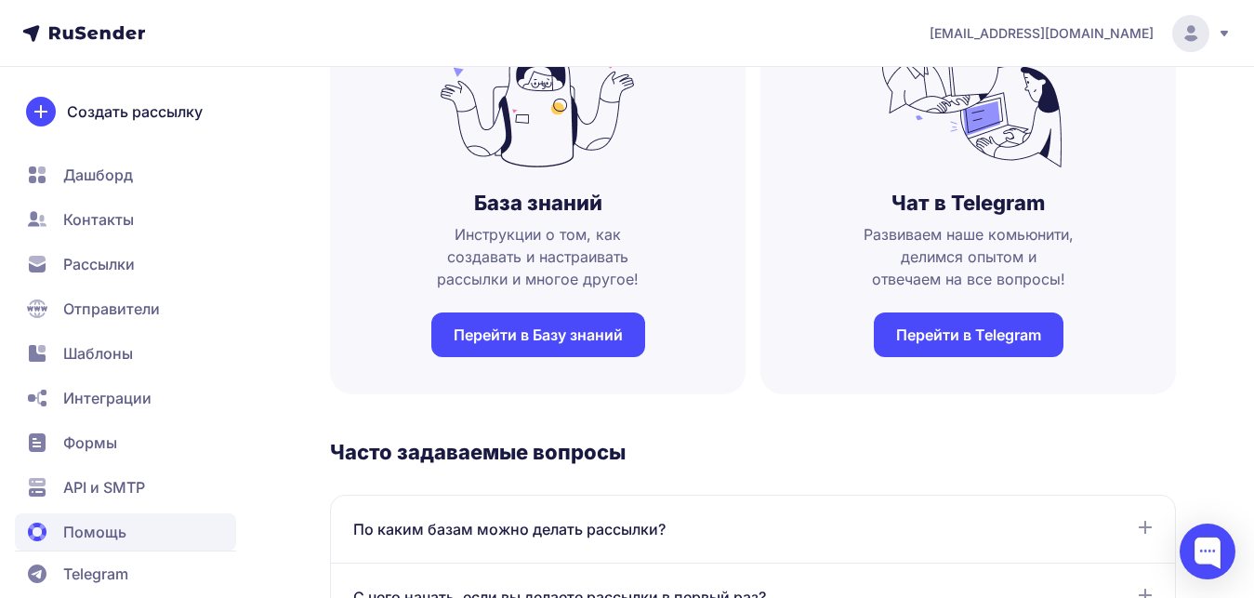
click at [556, 343] on link "Перейти в Базу знаний" at bounding box center [538, 334] width 214 height 45
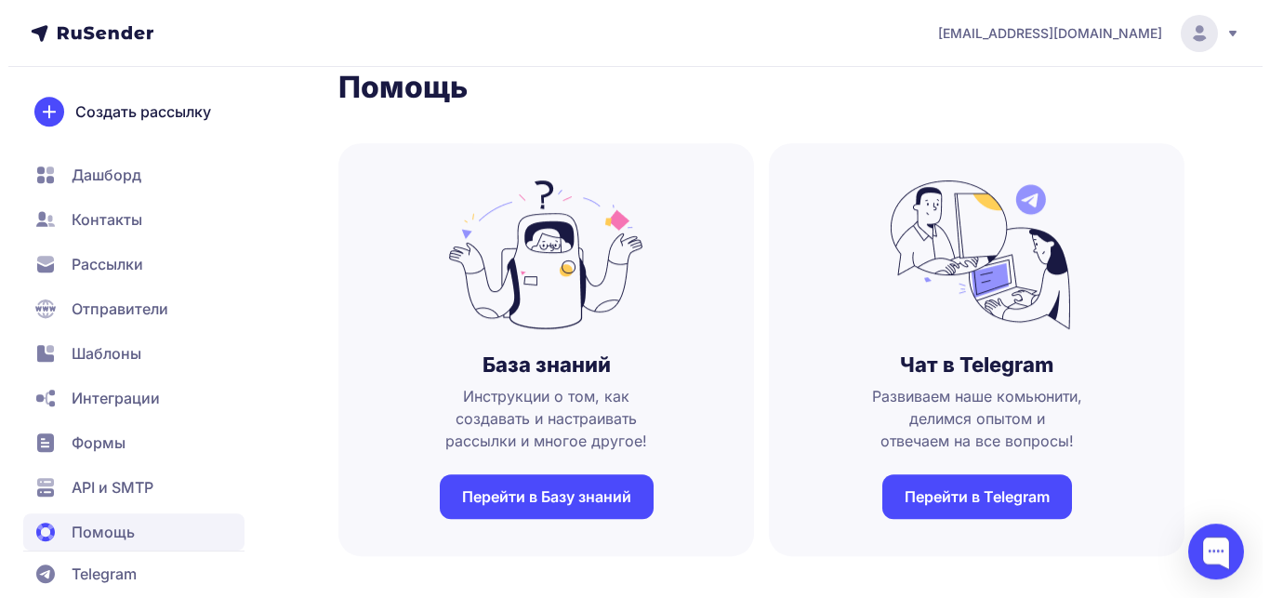
scroll to position [0, 0]
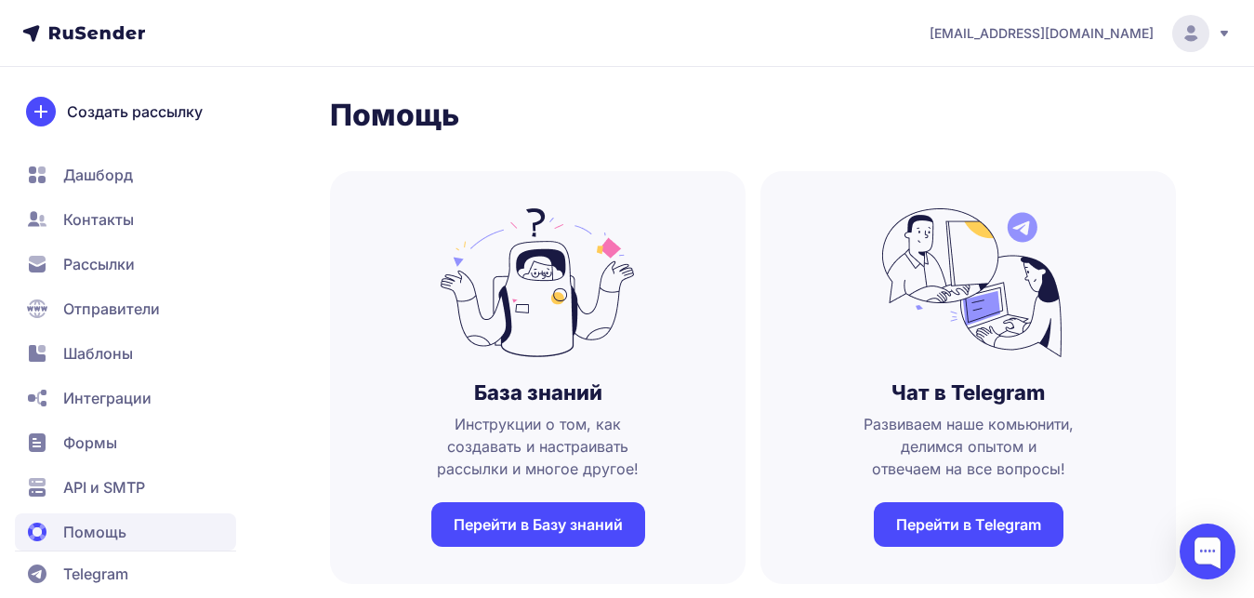
click at [139, 111] on span "Создать рассылку" at bounding box center [135, 111] width 136 height 22
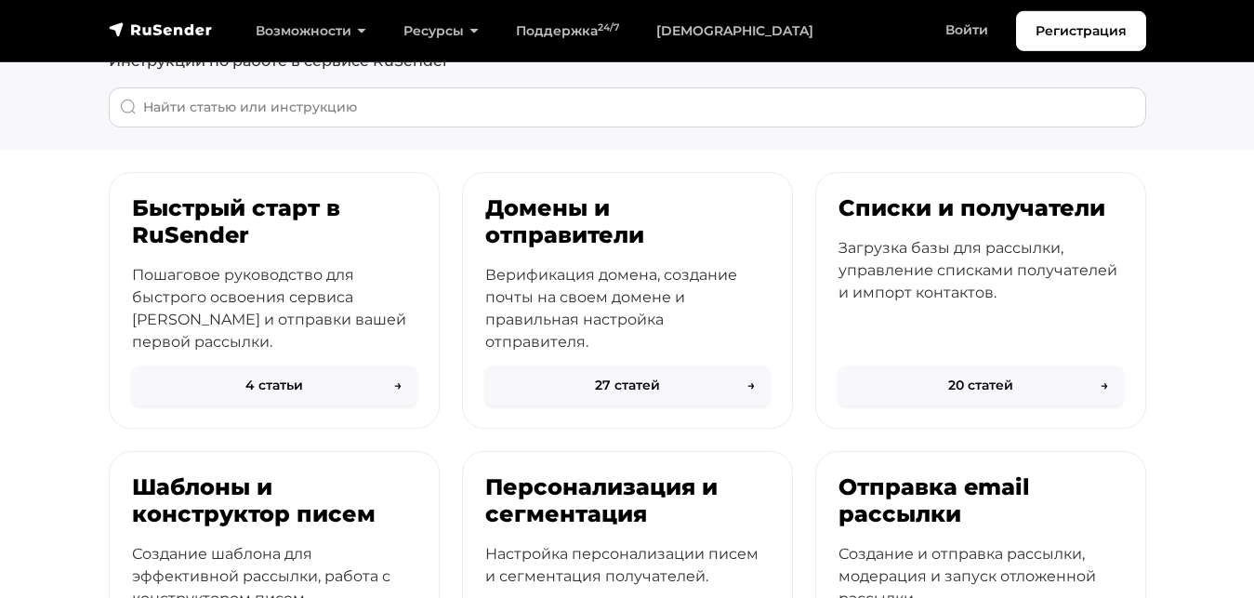
scroll to position [190, 0]
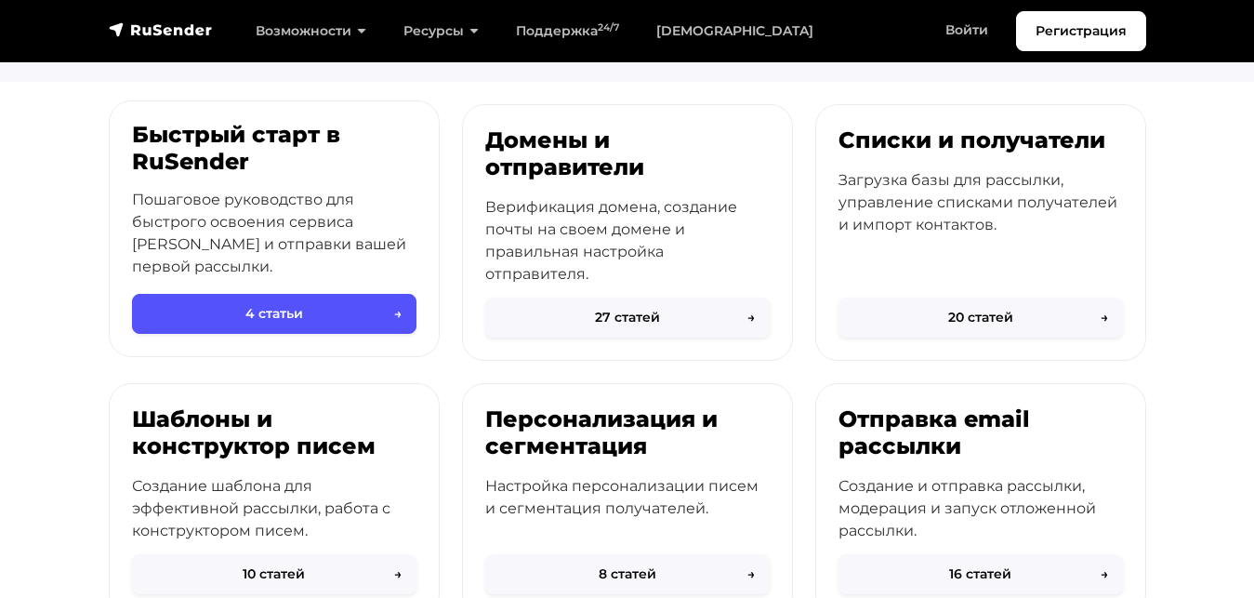
click at [305, 315] on button "4 статьи →" at bounding box center [274, 314] width 284 height 40
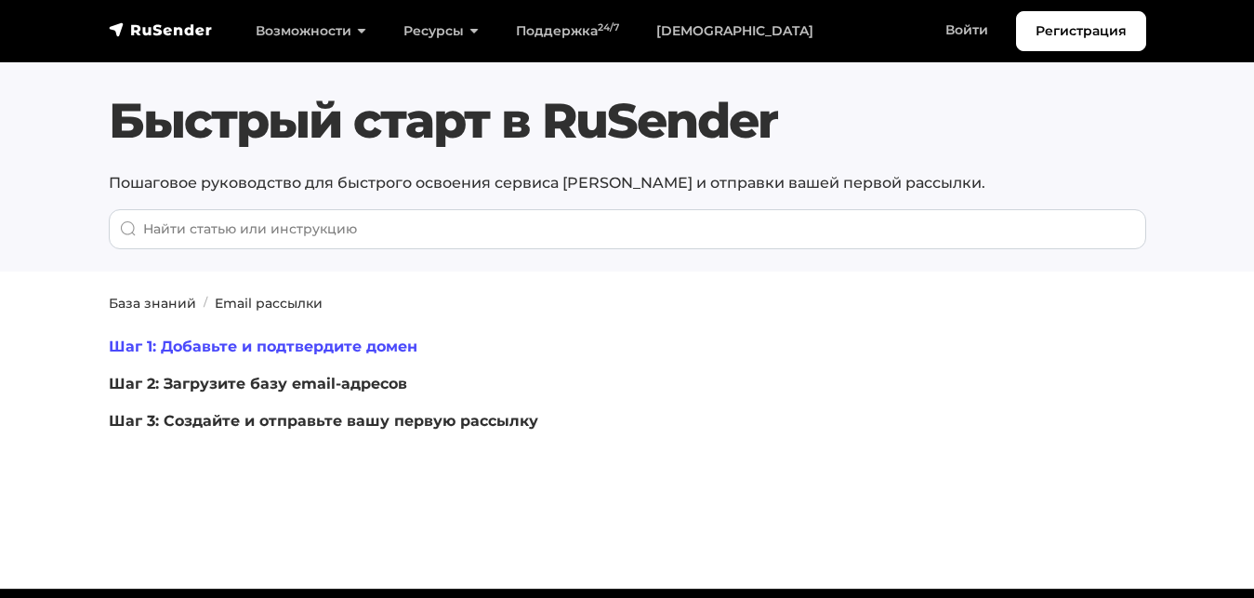
click at [198, 347] on link "Шаг 1: Добавьте и подтвердите домен" at bounding box center [263, 346] width 309 height 18
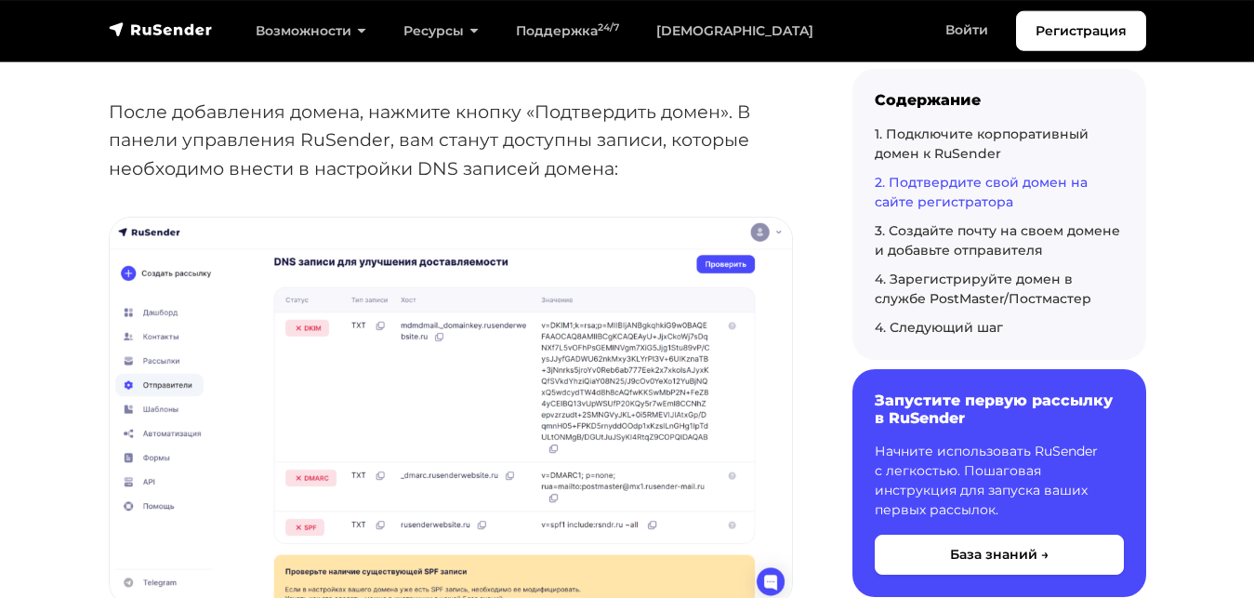
scroll to position [2370, 0]
